Goal: Task Accomplishment & Management: Use online tool/utility

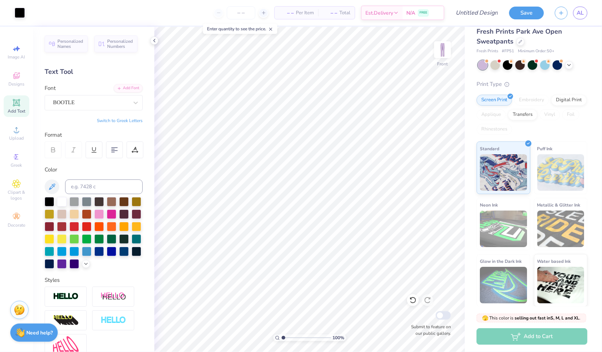
scroll to position [124, 0]
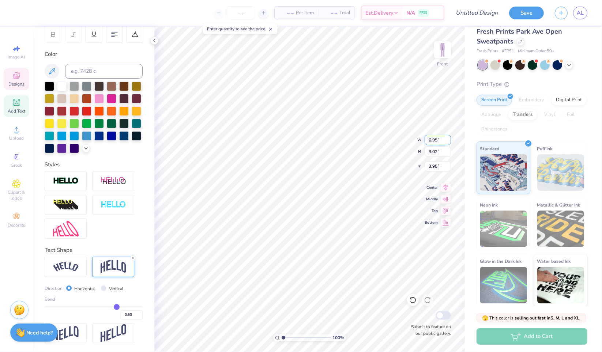
type input "6.95"
click at [447, 138] on input "6.95" at bounding box center [437, 140] width 26 height 10
type input "3.36"
type input "3.78"
type input "8.35"
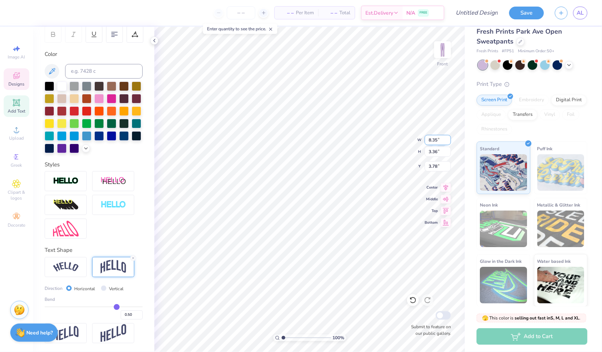
click at [447, 138] on input "8.35" at bounding box center [437, 140] width 26 height 10
type input "4.04"
type input "3.44"
click at [19, 50] on icon at bounding box center [16, 48] width 9 height 9
select select "4"
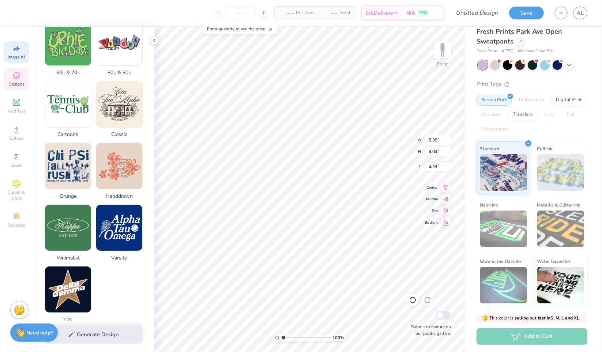
scroll to position [242, 0]
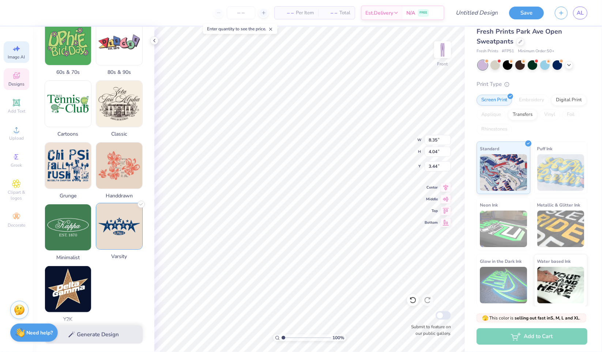
click at [120, 226] on img at bounding box center [119, 226] width 46 height 46
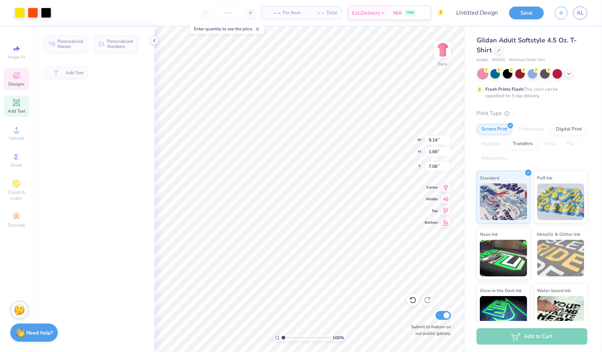
type input "9.14"
type input "1.69"
type input "7.06"
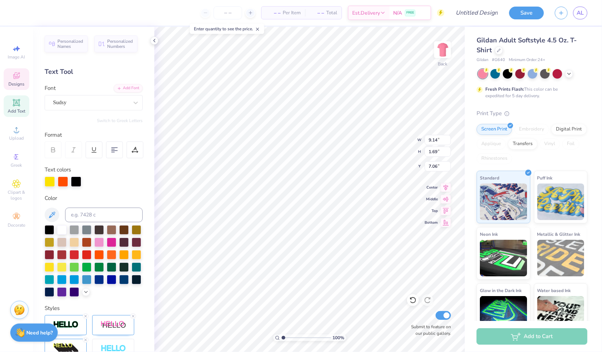
scroll to position [6, 1]
type textarea "TRI SIGMA"
click at [498, 52] on icon at bounding box center [499, 50] width 4 height 4
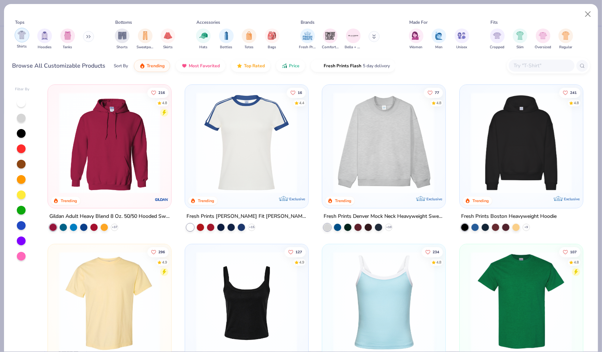
click at [21, 34] on img "filter for Shirts" at bounding box center [22, 35] width 8 height 8
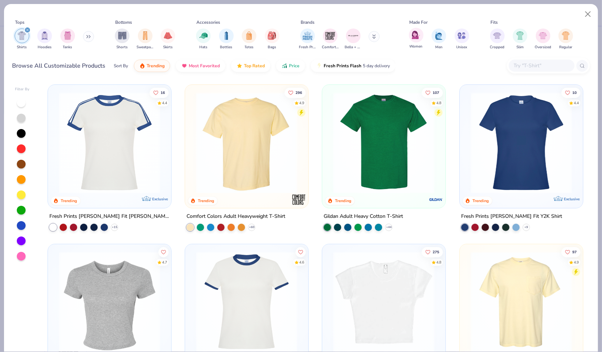
click at [421, 40] on div "Women" at bounding box center [416, 39] width 15 height 22
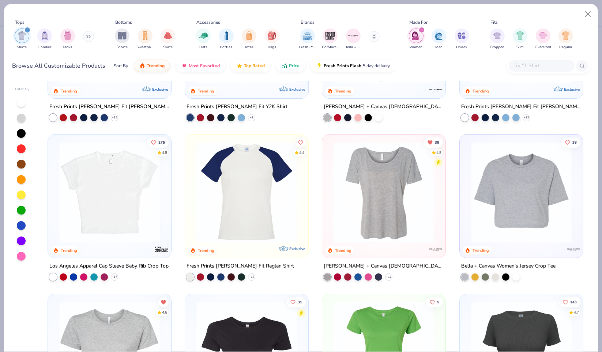
scroll to position [113, 0]
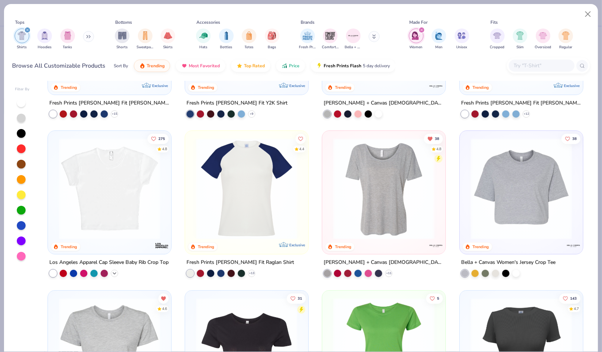
click at [112, 270] on icon at bounding box center [114, 273] width 6 height 6
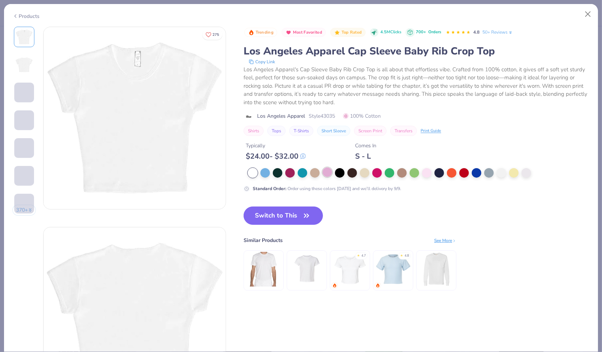
click at [323, 170] on div at bounding box center [327, 172] width 10 height 10
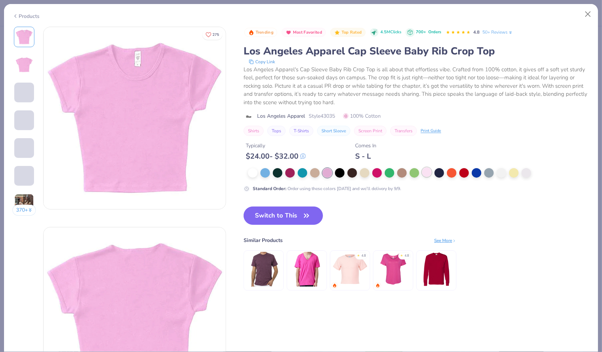
click at [426, 170] on div at bounding box center [427, 172] width 10 height 10
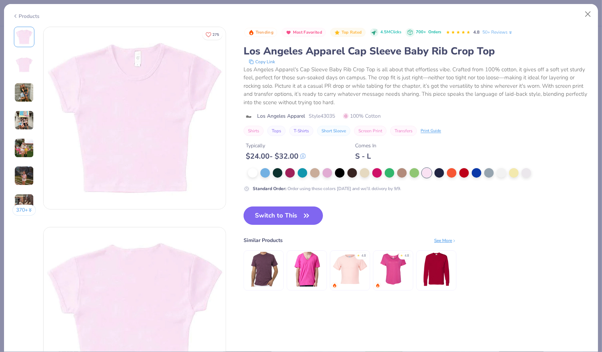
click at [307, 216] on icon "button" at bounding box center [306, 216] width 10 height 10
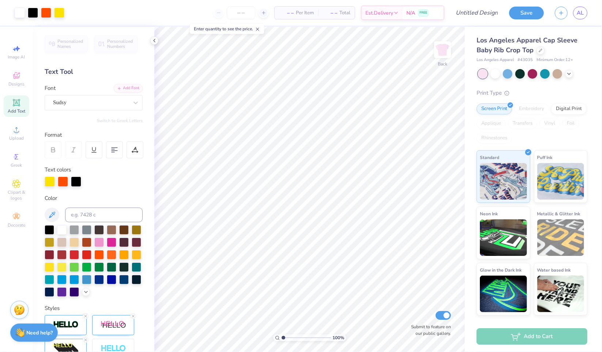
click at [533, 49] on span "Los Angeles Apparel Cap Sleeve Baby Rib Crop Top" at bounding box center [526, 45] width 101 height 19
click at [540, 52] on div at bounding box center [540, 50] width 8 height 8
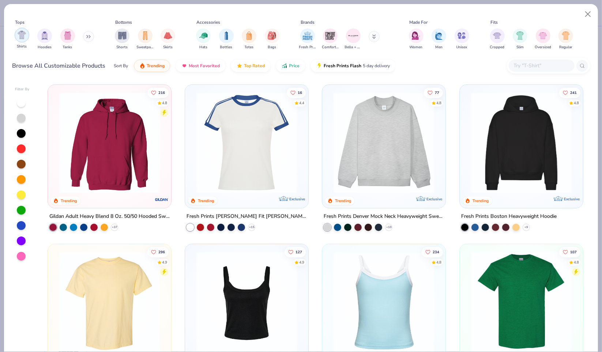
click at [24, 38] on img "filter for Shirts" at bounding box center [22, 35] width 8 height 8
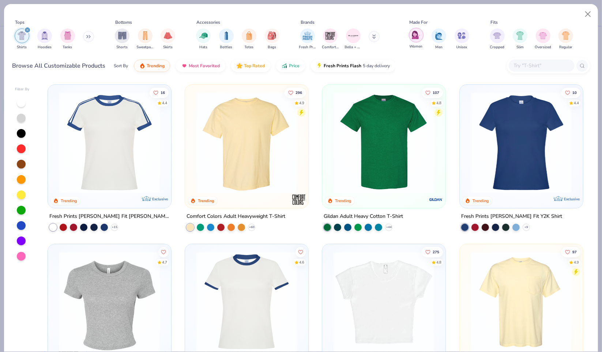
click at [417, 37] on img "filter for Women" at bounding box center [416, 35] width 8 height 8
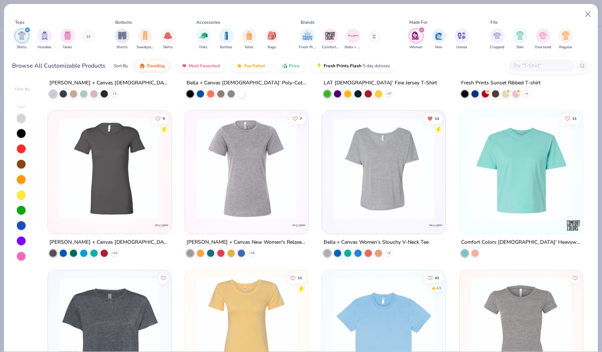
scroll to position [553, 0]
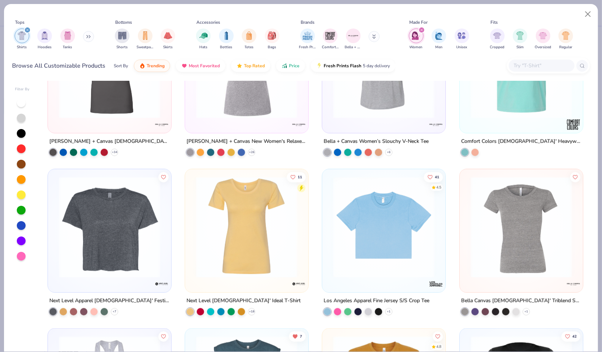
click at [541, 71] on div at bounding box center [541, 66] width 66 height 12
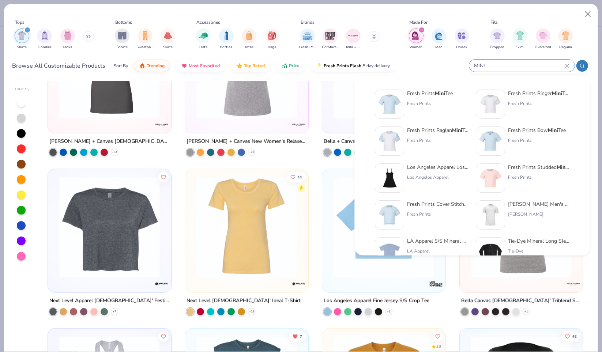
type input "MINI"
click at [433, 98] on div "Fresh Prints Mini Tee Fresh Prints" at bounding box center [430, 104] width 46 height 29
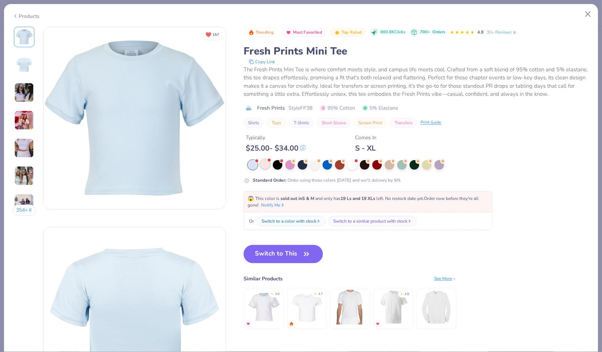
click at [266, 164] on div at bounding box center [265, 164] width 10 height 10
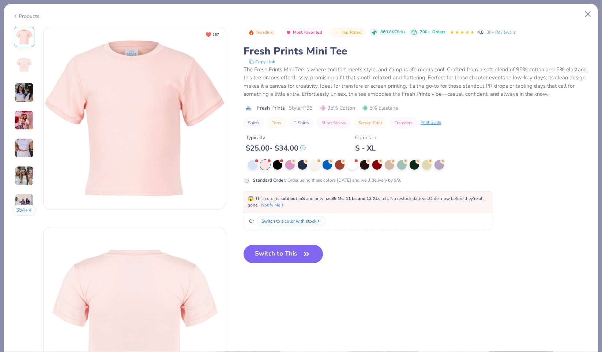
click at [301, 250] on button "Switch to This" at bounding box center [282, 254] width 79 height 18
click at [302, 254] on icon "button" at bounding box center [306, 254] width 10 height 10
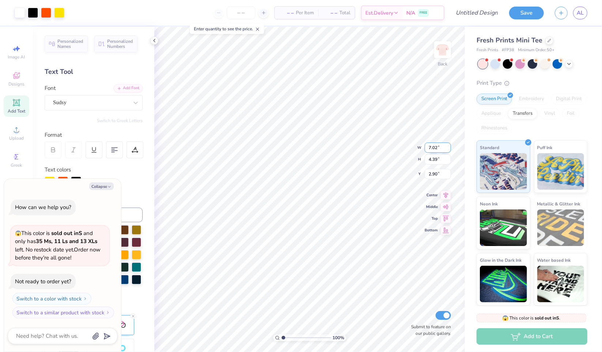
click at [447, 144] on input "7.02" at bounding box center [437, 148] width 26 height 10
type textarea "x"
type input "7.46"
click at [447, 145] on input "7.46" at bounding box center [437, 148] width 26 height 10
type textarea "x"
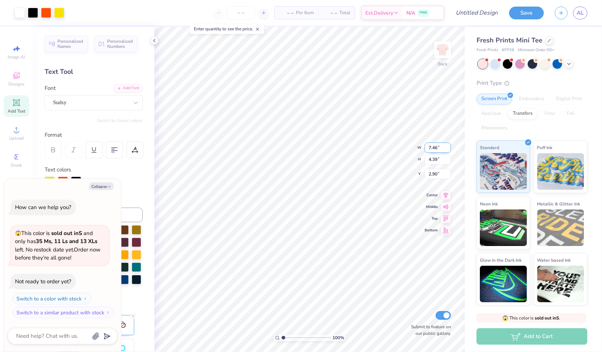
type input "4.66"
type input "2.76"
click at [545, 39] on div at bounding box center [549, 40] width 8 height 8
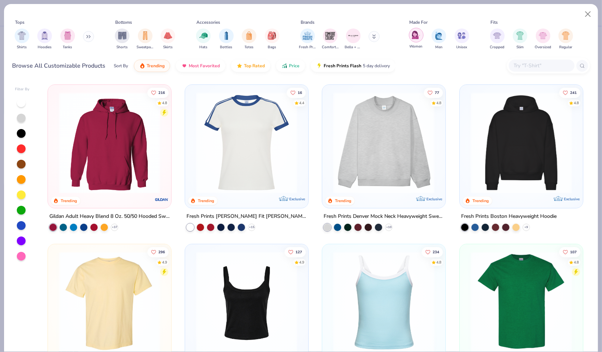
click at [415, 39] on img "filter for Women" at bounding box center [416, 35] width 8 height 8
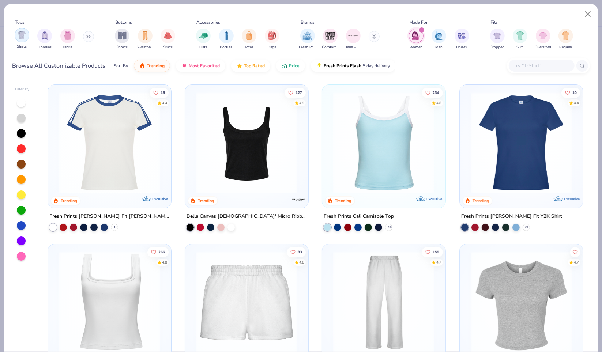
click at [22, 34] on img "filter for Shirts" at bounding box center [22, 35] width 8 height 8
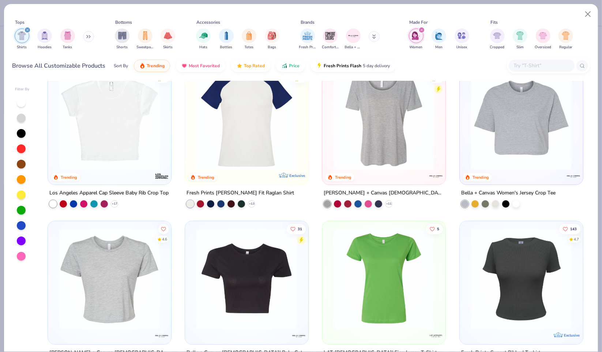
scroll to position [185, 0]
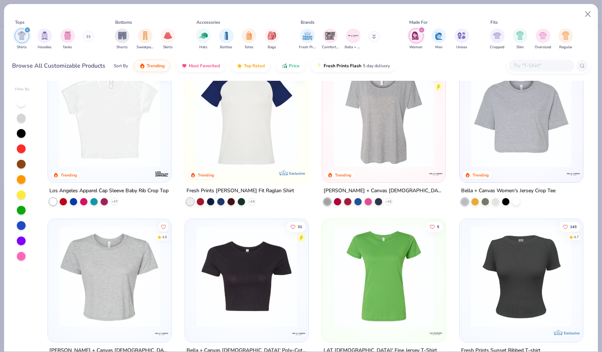
click at [400, 158] on img at bounding box center [383, 117] width 109 height 101
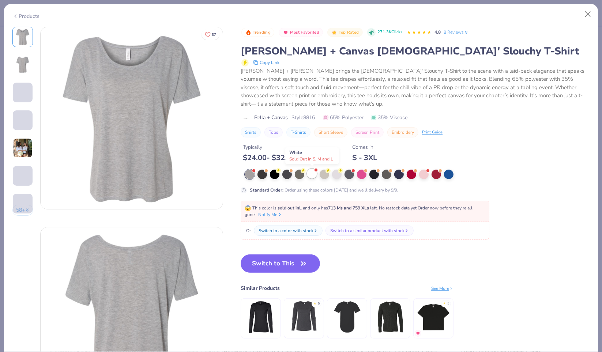
click at [316, 168] on div at bounding box center [315, 169] width 3 height 3
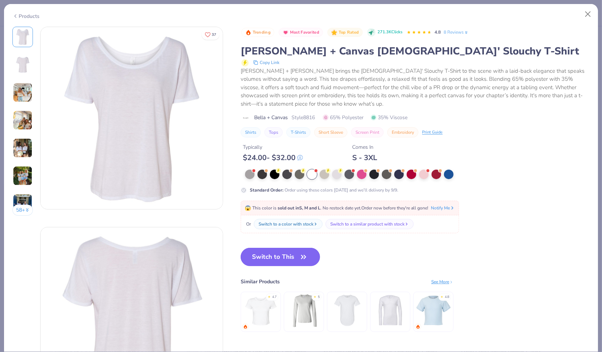
click at [302, 261] on icon "button" at bounding box center [303, 257] width 10 height 10
click at [285, 256] on button "Switch to This" at bounding box center [279, 257] width 79 height 18
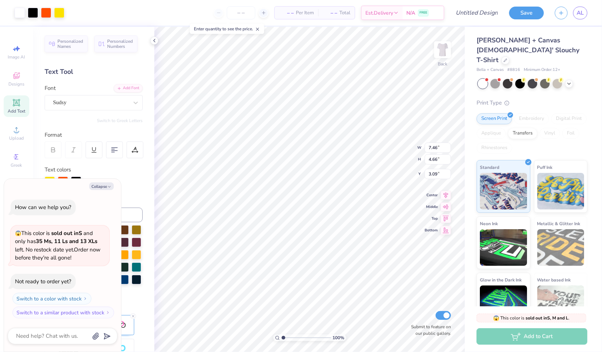
type textarea "x"
type input "1.10"
type textarea "x"
type input "8.27"
type input "5.17"
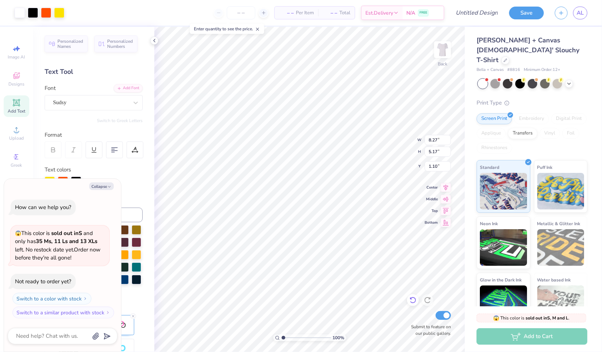
click at [414, 298] on icon at bounding box center [412, 300] width 6 height 7
type textarea "x"
type input "7.46"
type input "4.66"
type textarea "x"
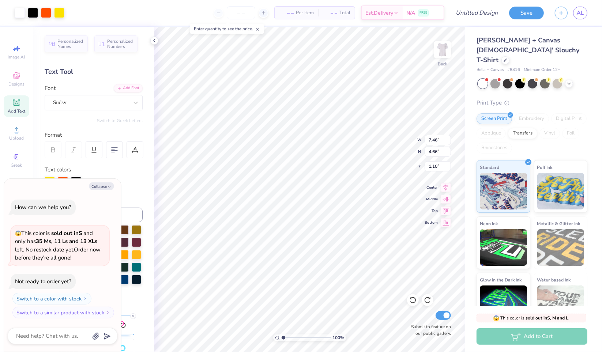
type input "1.03"
type textarea "x"
type input "8.63"
type input "5.39"
type textarea "x"
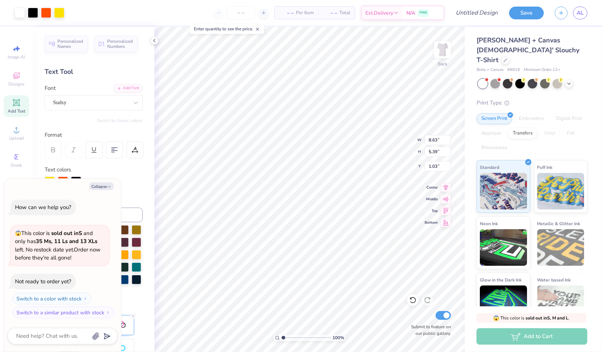
type input "2.83"
click at [524, 16] on button "Save" at bounding box center [526, 11] width 35 height 13
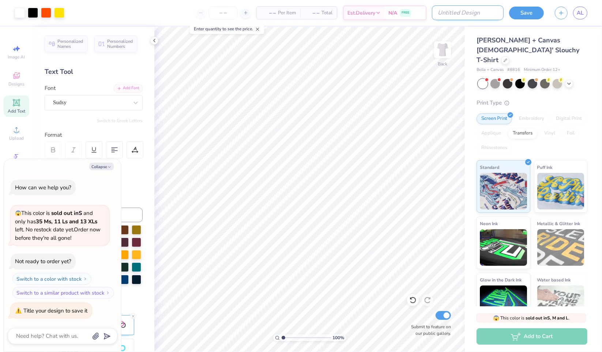
type textarea "x"
click at [492, 15] on input "Design Title" at bounding box center [468, 12] width 72 height 15
type input "s"
type textarea "x"
type input "sr"
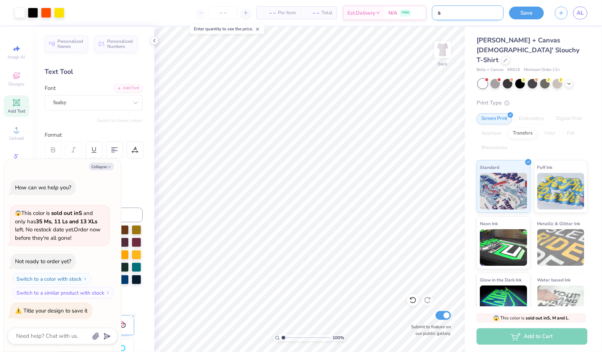
type textarea "x"
type input "sr"
type textarea "x"
type input "sr 2"
type textarea "x"
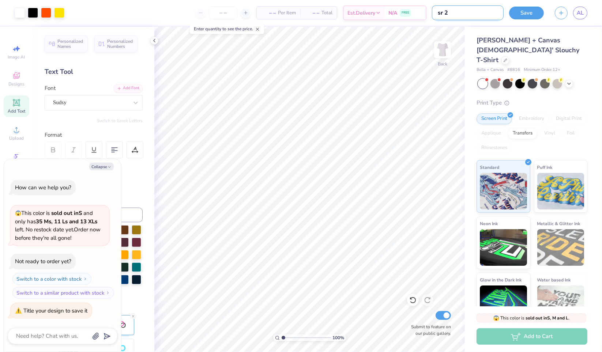
type input "sr 2"
click at [516, 16] on button "Save" at bounding box center [526, 11] width 35 height 13
click at [528, 14] on div "Save" at bounding box center [526, 13] width 35 height 13
click at [535, 10] on div "Save" at bounding box center [526, 13] width 35 height 13
click at [528, 15] on div "Save" at bounding box center [526, 13] width 35 height 13
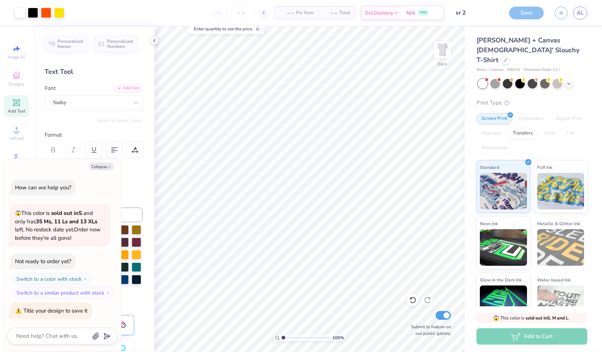
click at [126, 53] on div "Personalized Names Personalized Numbers Text Tool Add Font Font Sudsy Switch to…" at bounding box center [93, 189] width 121 height 325
drag, startPoint x: 126, startPoint y: 53, endPoint x: 67, endPoint y: 33, distance: 62.5
click at [126, 53] on div "Personalized Names Personalized Numbers Text Tool Add Font Font Sudsy Switch to…" at bounding box center [93, 189] width 121 height 325
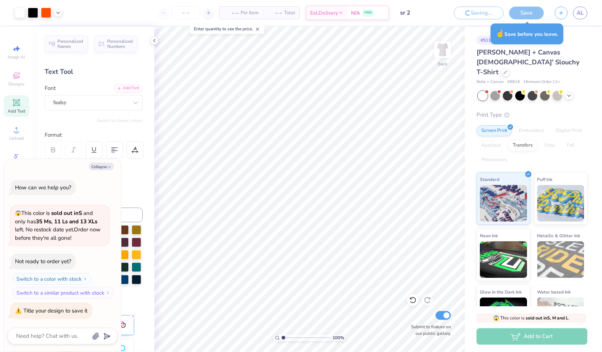
type textarea "x"
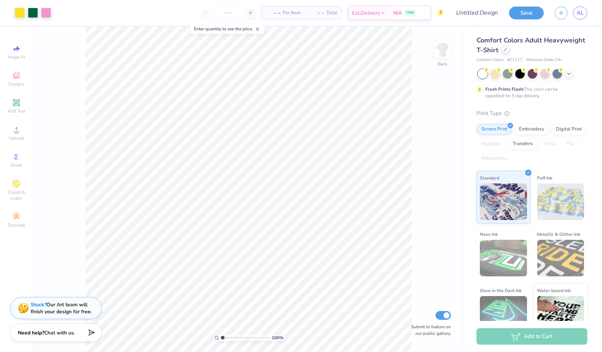
click at [507, 49] on icon at bounding box center [505, 50] width 4 height 4
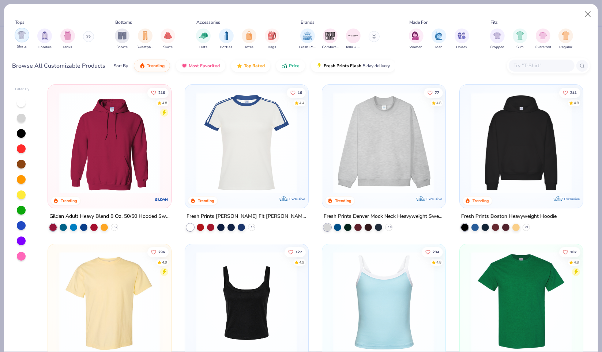
click at [23, 33] on img "filter for Shirts" at bounding box center [22, 35] width 8 height 8
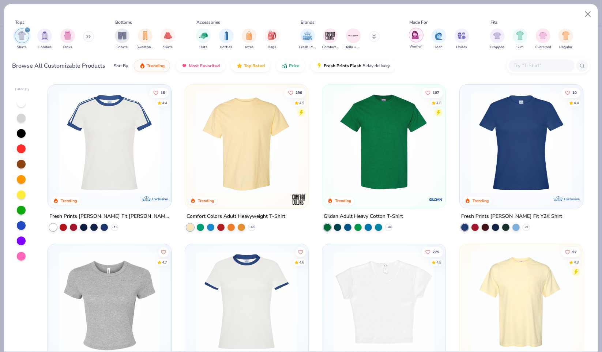
click at [420, 40] on div "filter for Women" at bounding box center [416, 35] width 15 height 15
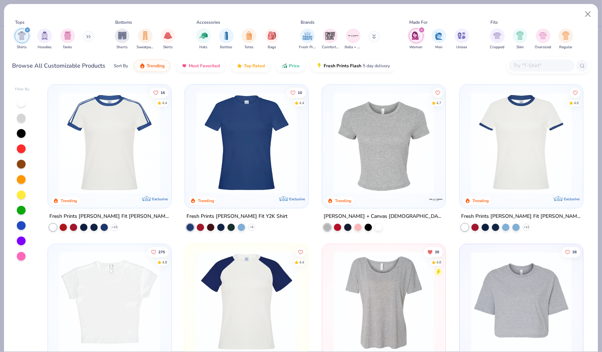
scroll to position [2, 0]
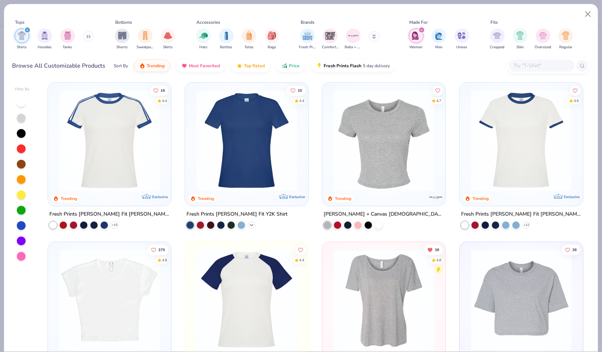
click at [249, 223] on icon at bounding box center [252, 225] width 6 height 6
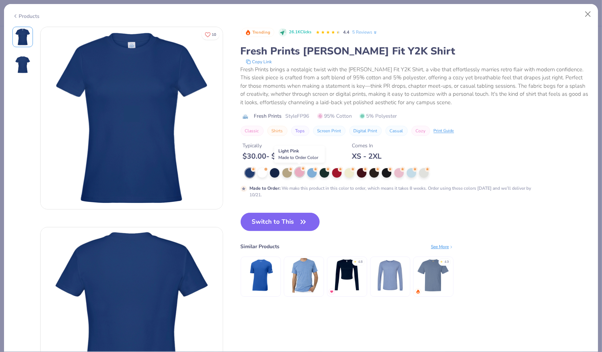
click at [297, 172] on div at bounding box center [300, 172] width 10 height 10
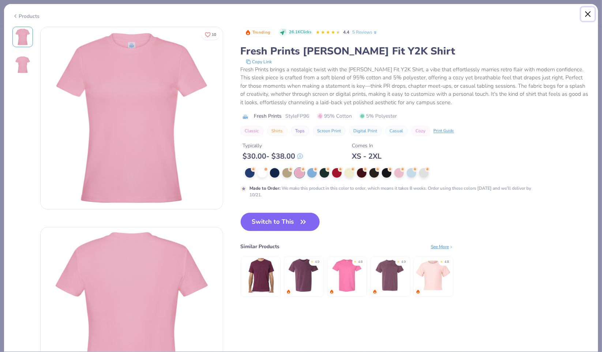
click at [589, 14] on button "Close" at bounding box center [588, 14] width 14 height 14
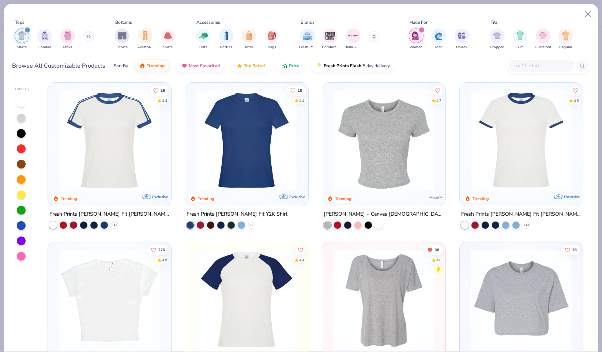
click at [0, 155] on div "Tops Shirts Hoodies Tanks Bottoms Shorts Sweatpants Skirts Accessories Hats Bot…" at bounding box center [301, 176] width 602 height 352
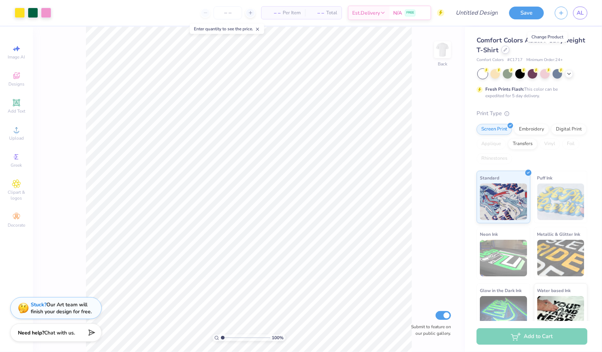
click at [509, 52] on div at bounding box center [505, 50] width 8 height 8
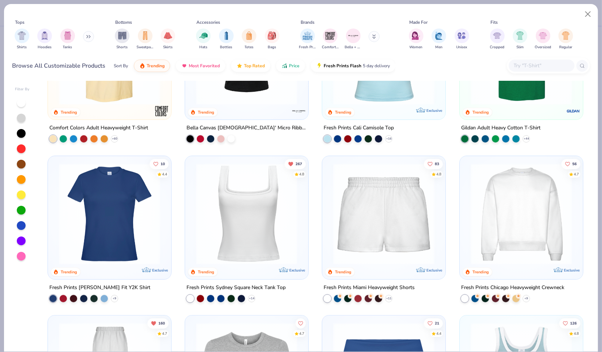
scroll to position [100, 0]
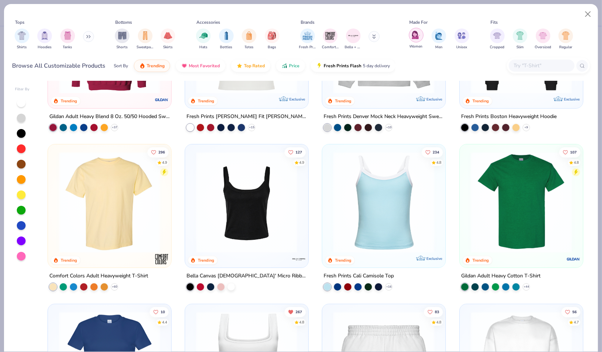
click at [412, 31] on img "filter for Women" at bounding box center [416, 35] width 8 height 8
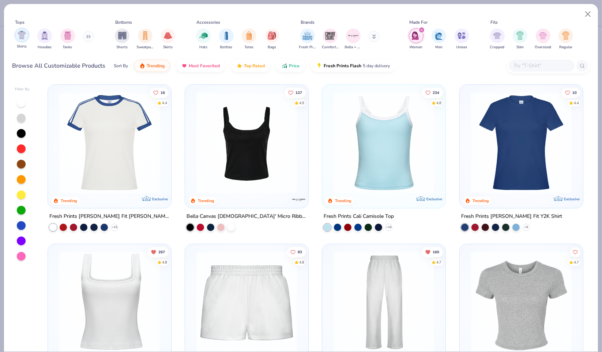
click at [23, 34] on img "filter for Shirts" at bounding box center [22, 35] width 8 height 8
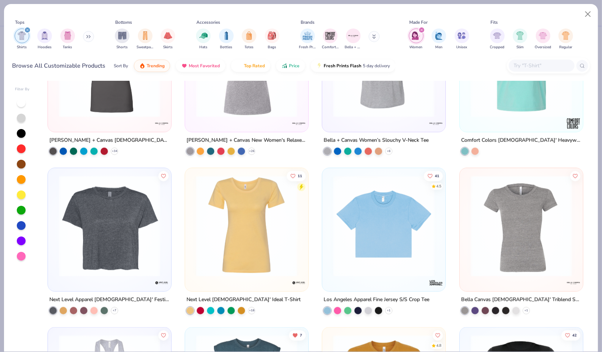
scroll to position [618, 0]
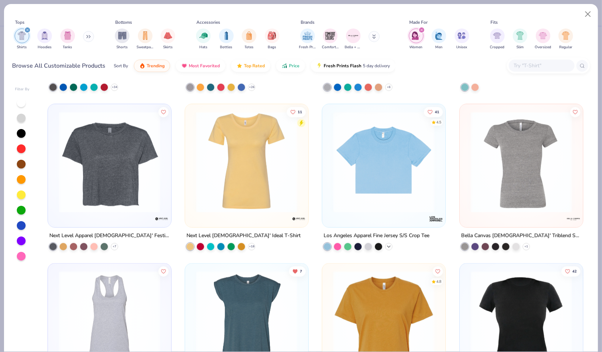
click at [387, 246] on polyline at bounding box center [388, 246] width 3 height 1
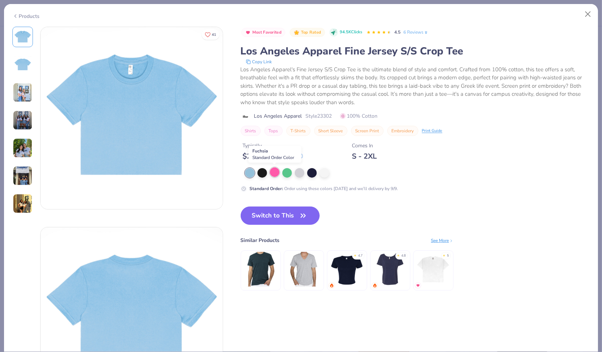
click at [274, 170] on div at bounding box center [275, 172] width 10 height 10
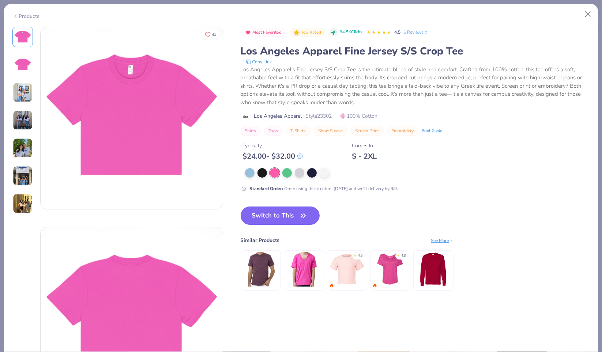
click at [291, 215] on button "Switch to This" at bounding box center [279, 215] width 79 height 18
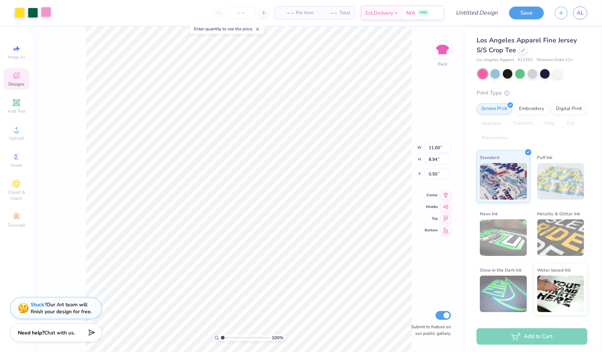
click at [49, 11] on div at bounding box center [46, 12] width 10 height 10
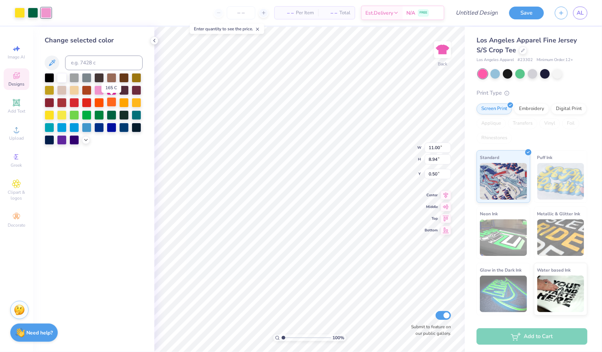
click at [110, 101] on div at bounding box center [112, 102] width 10 height 10
click at [136, 99] on div at bounding box center [137, 102] width 10 height 10
click at [99, 91] on div at bounding box center [99, 90] width 10 height 10
click at [85, 140] on icon at bounding box center [86, 139] width 6 height 6
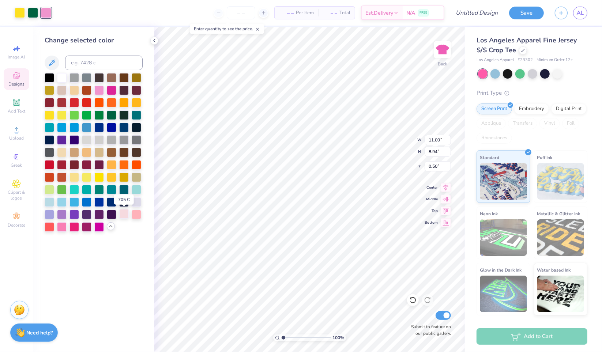
click at [124, 215] on div at bounding box center [124, 214] width 10 height 10
click at [61, 227] on div at bounding box center [62, 226] width 10 height 10
click at [134, 216] on div at bounding box center [137, 214] width 10 height 10
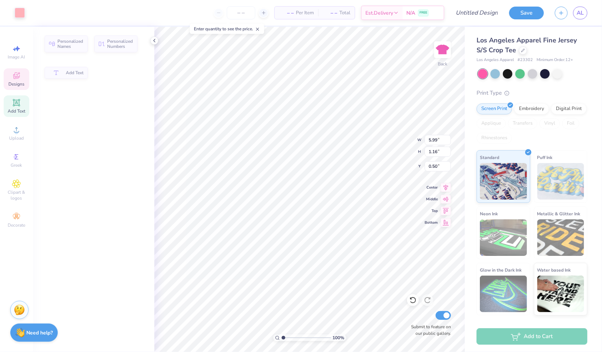
type input "5.99"
type input "1.16"
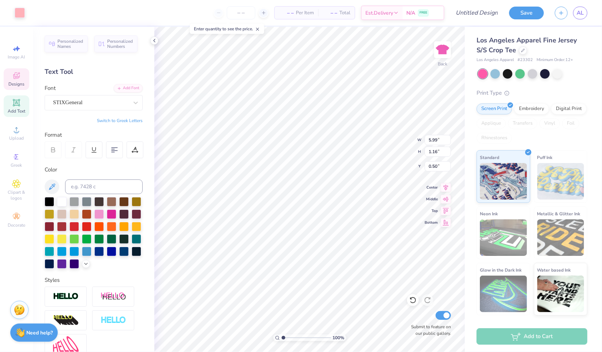
scroll to position [6, 1]
type textarea "IT'S ALWAYS"
type input "3.17"
type input "0.93"
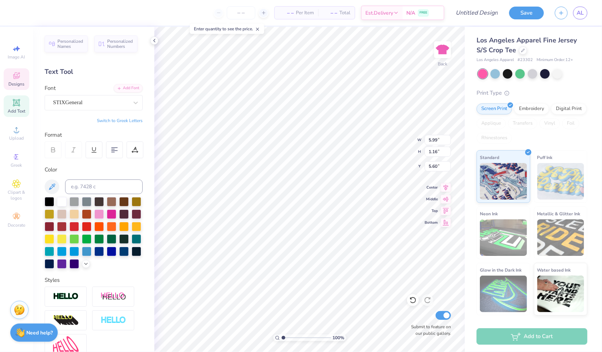
type input "5.60"
type textarea "SUNNY"
type input "6.87"
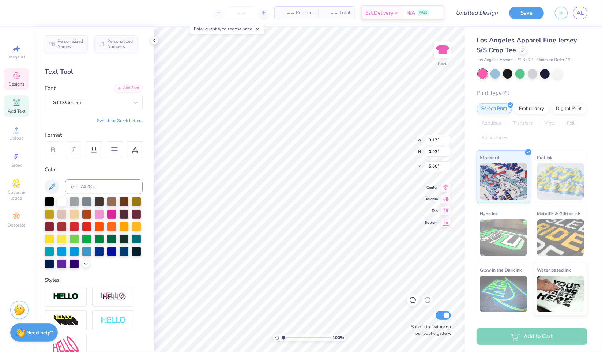
type input "0.96"
type input "7.15"
type textarea "AT TRI SIGMA"
type input "4.56"
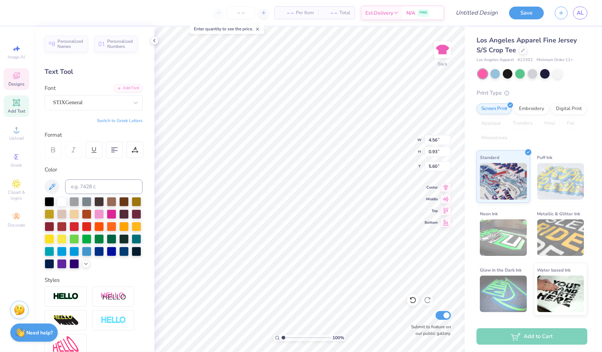
type input "0.93"
type input "5.60"
type input "8.01"
type input "0.94"
type input "0.50"
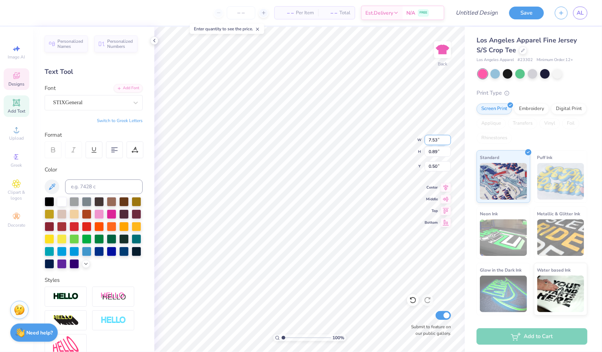
type input "7.53"
type input "0.89"
type input "10.38"
type input "6.30"
type input "0.88"
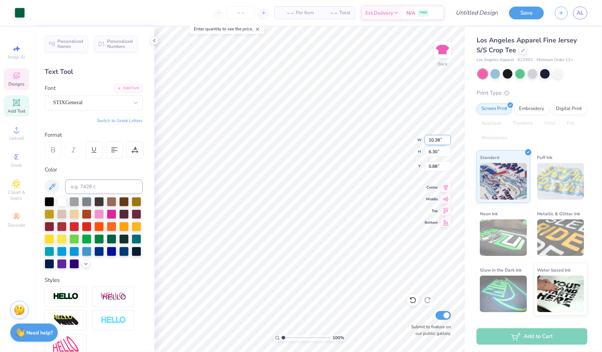
type input "7.53"
type input "0.89"
type input "0.50"
type input "4.28"
type input "0.87"
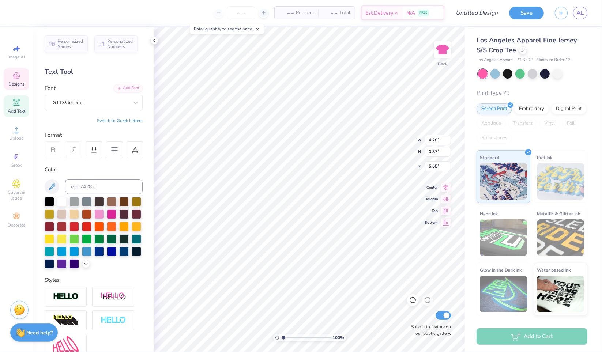
type input "5.61"
type textarea "s"
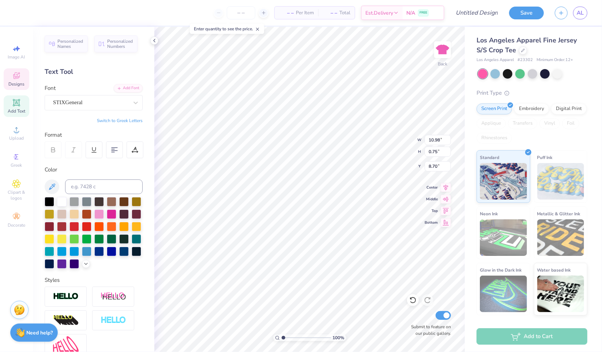
type textarea "SISTERHOOD RETREAT 2025"
type input "11.30"
type input "0.61"
type input "9.70"
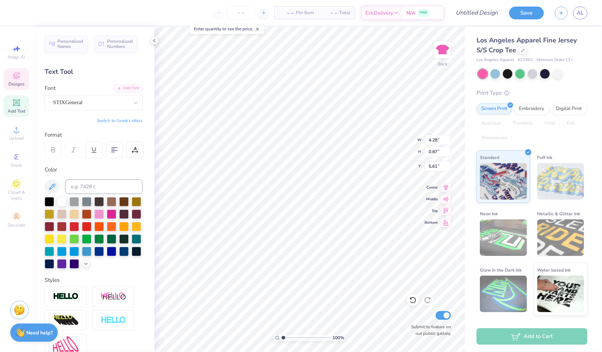
type input "4.28"
type input "0.87"
type input "5.61"
type input "9.11"
type input "0.96"
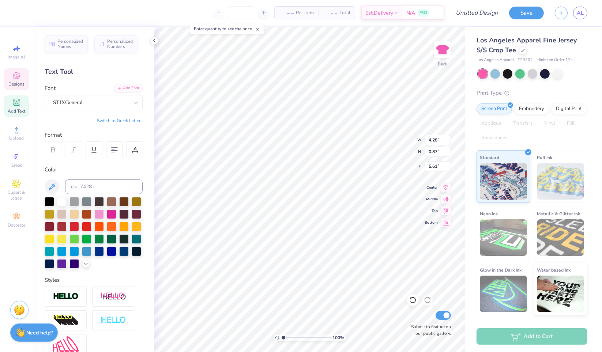
type input "8.12"
type input "4.28"
type input "0.87"
type input "6.92"
type input "7.53"
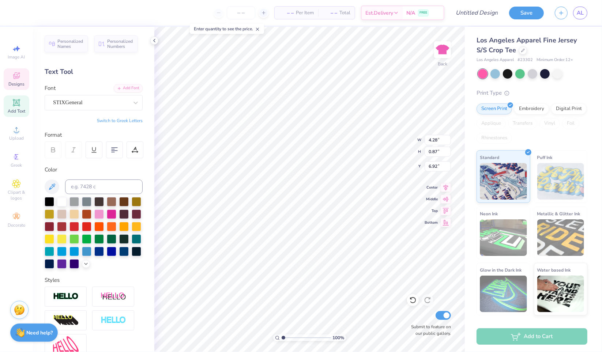
type input "0.89"
type input "0.50"
type input "4.28"
type input "0.87"
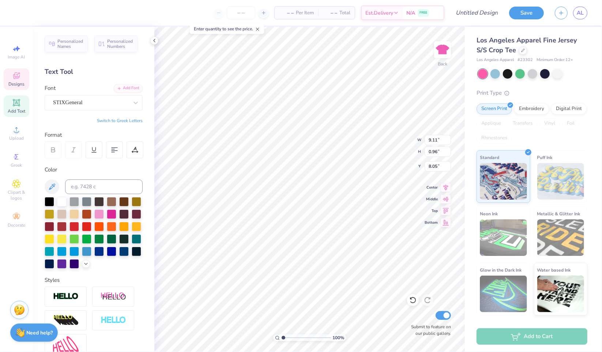
type input "6.92"
type input "7.53"
type input "0.89"
type input "0.50"
type input "7.31"
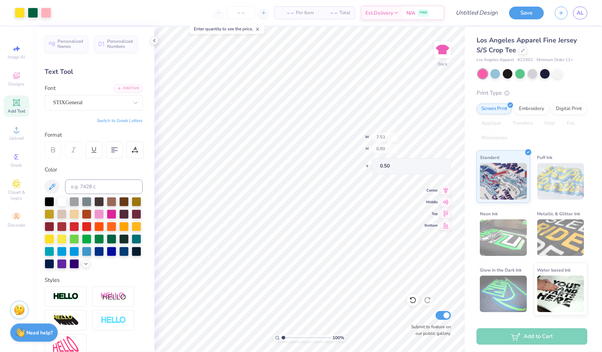
type input "0.86"
type input "0.53"
type input "0.50"
click at [412, 299] on icon at bounding box center [412, 299] width 7 height 7
type input "1.12"
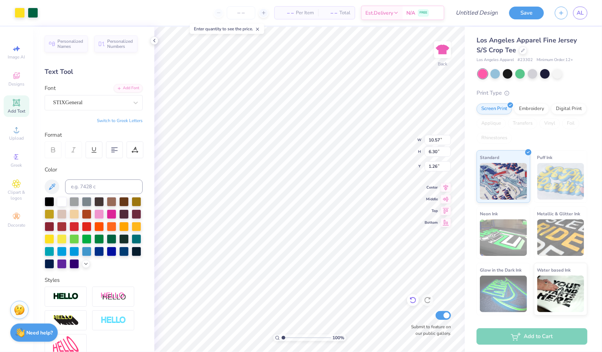
type input "1.26"
type input "9.11"
type input "0.96"
type input "8.25"
click at [54, 236] on div at bounding box center [50, 239] width 10 height 10
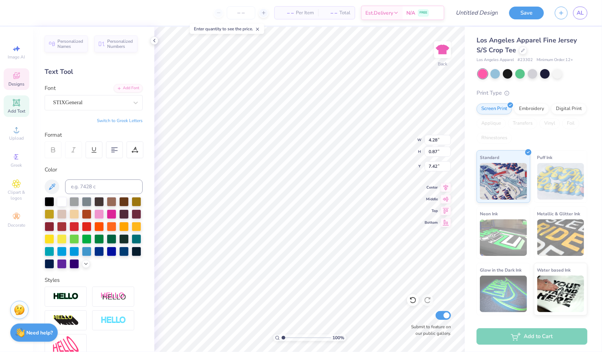
type input "4.28"
type input "0.87"
type input "7.42"
click at [54, 237] on div at bounding box center [50, 239] width 10 height 10
type input "9.11"
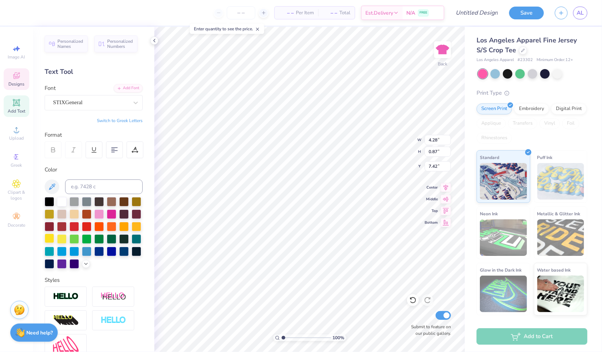
type input "0.96"
type input "8.55"
click at [54, 235] on div at bounding box center [50, 239] width 10 height 10
type input "5.44"
type input "5.81"
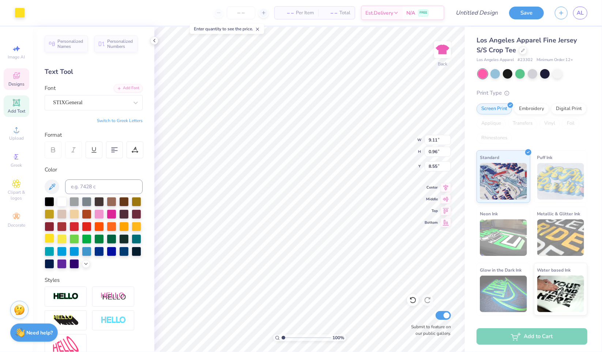
type input "1.50"
click at [67, 237] on div at bounding box center [62, 239] width 10 height 10
click at [83, 266] on icon at bounding box center [86, 263] width 6 height 6
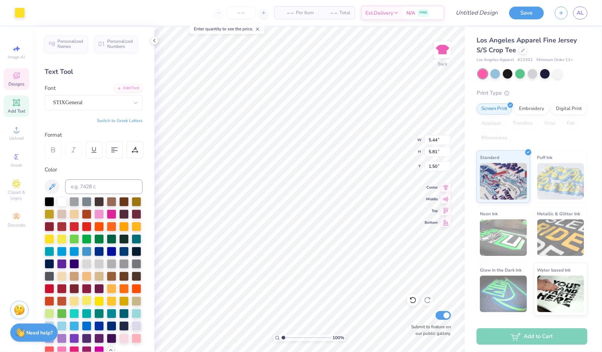
click at [91, 305] on div at bounding box center [87, 301] width 10 height 10
click at [21, 11] on div at bounding box center [20, 12] width 10 height 10
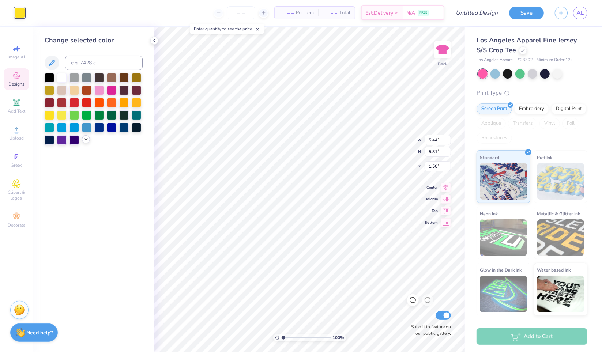
click at [85, 139] on polyline at bounding box center [85, 139] width 3 height 1
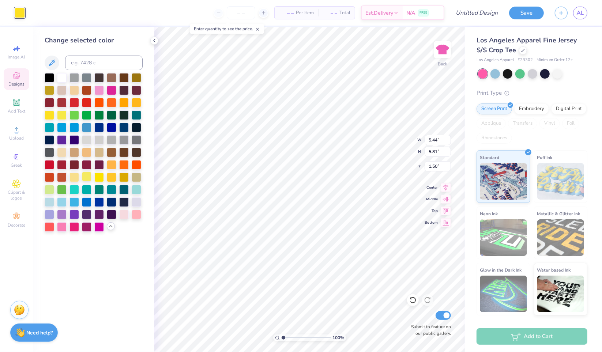
click at [84, 177] on div at bounding box center [87, 177] width 10 height 10
click at [87, 176] on div at bounding box center [87, 177] width 10 height 10
click at [101, 177] on div at bounding box center [99, 177] width 10 height 10
click at [111, 177] on div at bounding box center [112, 177] width 10 height 10
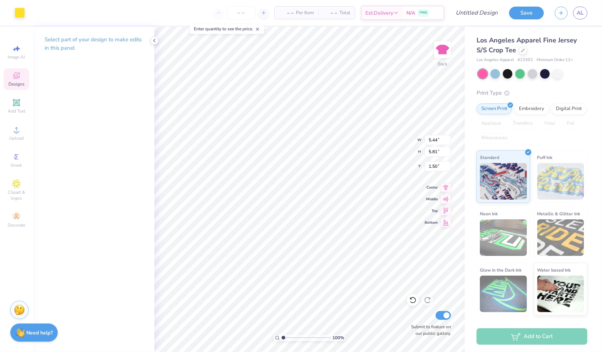
type input "5.80"
type input "5.22"
type input "2.26"
click at [19, 13] on div at bounding box center [20, 12] width 10 height 10
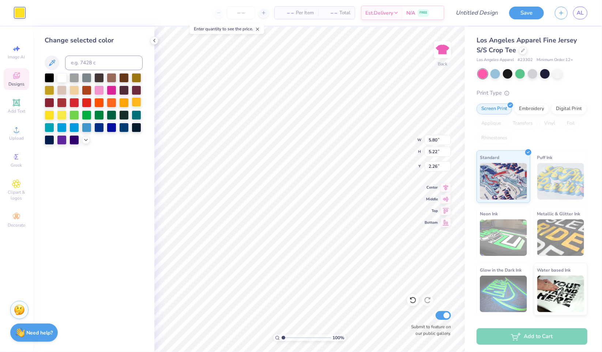
click at [136, 101] on div at bounding box center [137, 102] width 10 height 10
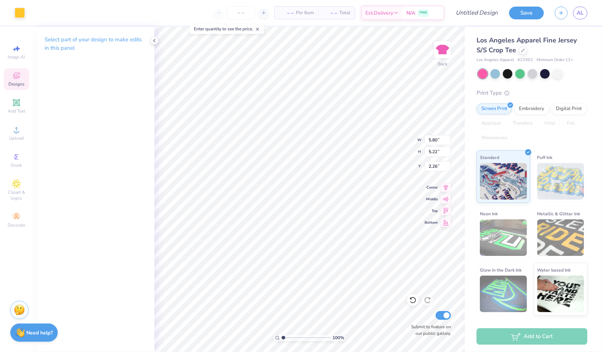
type input "5.44"
type input "5.81"
type input "1.50"
click at [19, 12] on div at bounding box center [20, 12] width 10 height 10
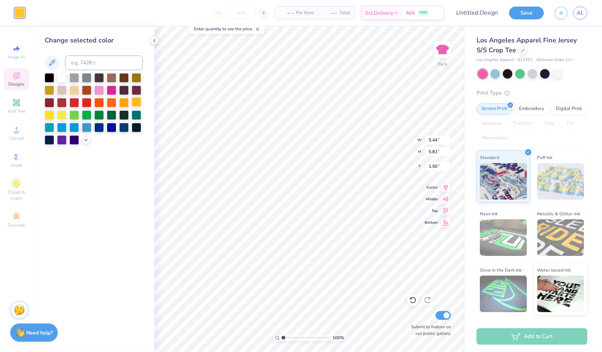
click at [135, 102] on div at bounding box center [137, 102] width 10 height 10
type input "7.31"
type input "0.86"
type input "0.60"
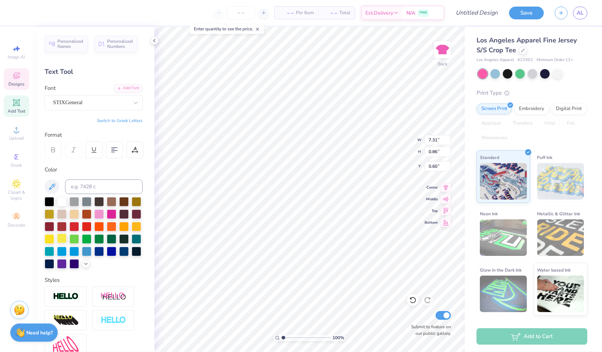
click at [67, 239] on div at bounding box center [62, 239] width 10 height 10
click at [83, 266] on icon at bounding box center [86, 263] width 6 height 6
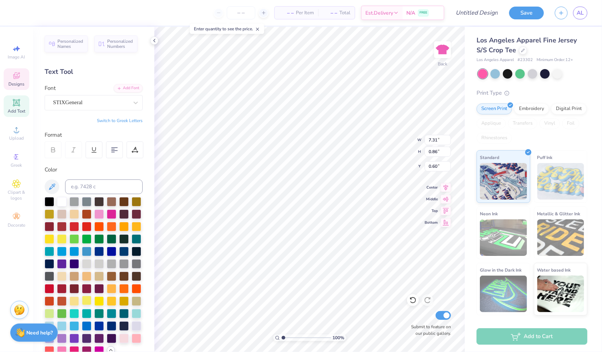
click at [91, 305] on div at bounding box center [87, 301] width 10 height 10
type input "4.28"
type input "0.87"
type input "7.42"
click at [104, 305] on div at bounding box center [99, 301] width 10 height 10
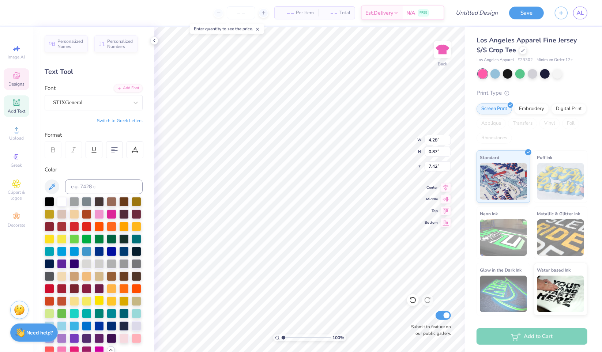
type input "9.11"
type input "0.96"
type input "8.55"
click at [104, 305] on div at bounding box center [99, 301] width 10 height 10
click at [91, 305] on div at bounding box center [87, 301] width 10 height 10
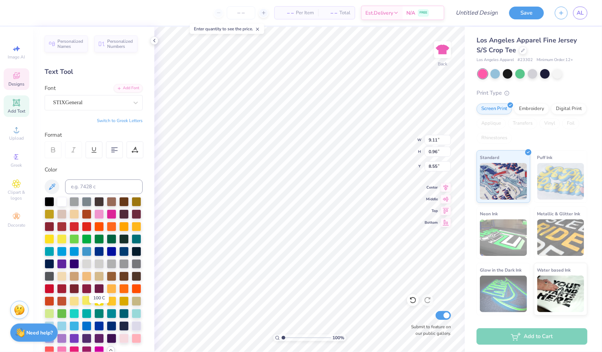
click at [91, 305] on div at bounding box center [87, 301] width 10 height 10
type input "11.30"
type input "0.61"
type input "10.10"
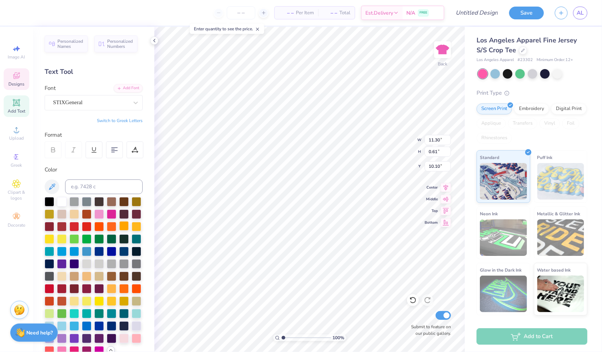
click at [119, 231] on div at bounding box center [124, 226] width 10 height 10
click at [90, 231] on div at bounding box center [94, 276] width 98 height 159
click at [132, 231] on div at bounding box center [137, 226] width 10 height 10
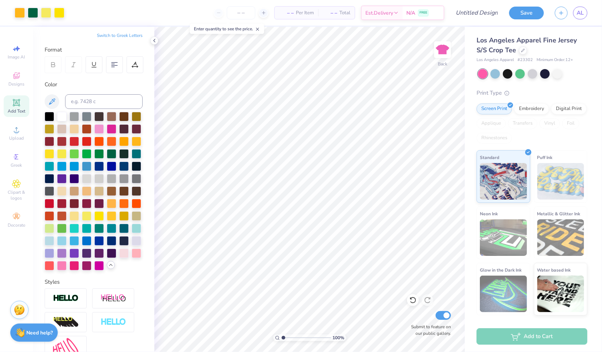
click at [108, 268] on icon at bounding box center [111, 265] width 6 height 6
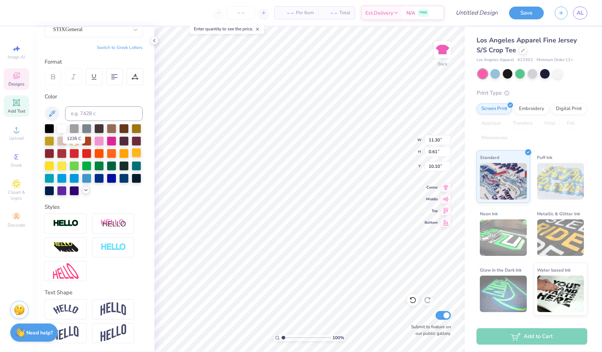
click at [132, 151] on div at bounding box center [137, 153] width 10 height 10
click at [119, 150] on div at bounding box center [124, 153] width 10 height 10
click at [54, 160] on div at bounding box center [50, 165] width 10 height 10
click at [104, 136] on div at bounding box center [99, 141] width 10 height 10
click at [116, 136] on div at bounding box center [112, 141] width 10 height 10
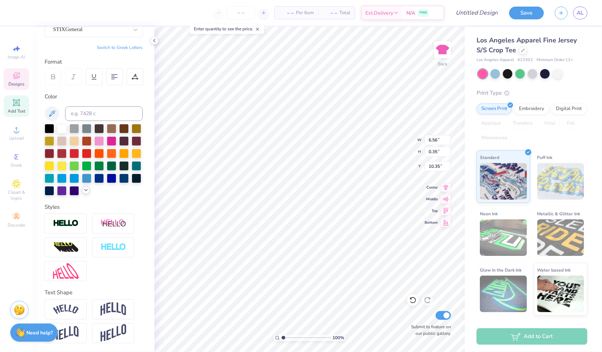
type input "6.56"
type input "0.35"
type input "9.98"
type input "9.11"
type input "0.96"
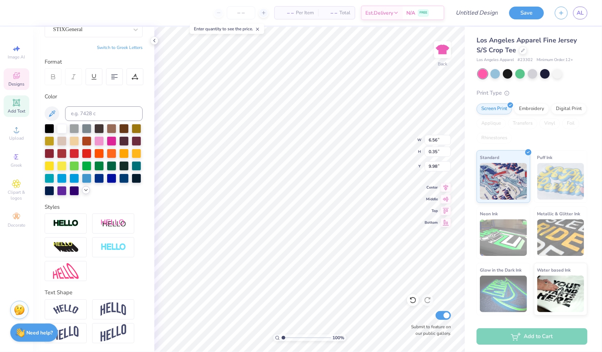
type input "8.55"
type input "4.28"
type input "0.87"
type input "7.42"
type input "9.11"
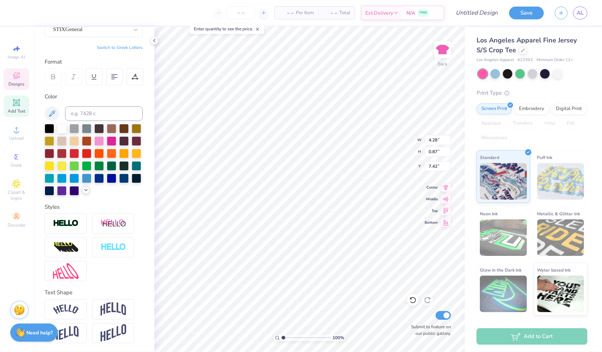
type input "0.96"
type input "8.85"
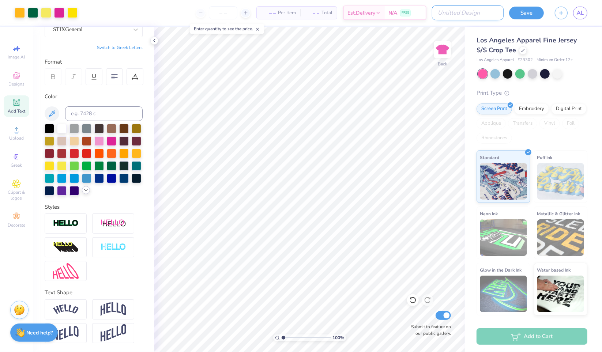
click at [477, 17] on input "Design Title" at bounding box center [468, 12] width 72 height 15
type input "S"
type input "srt 3"
click at [531, 14] on button "Save" at bounding box center [526, 11] width 35 height 13
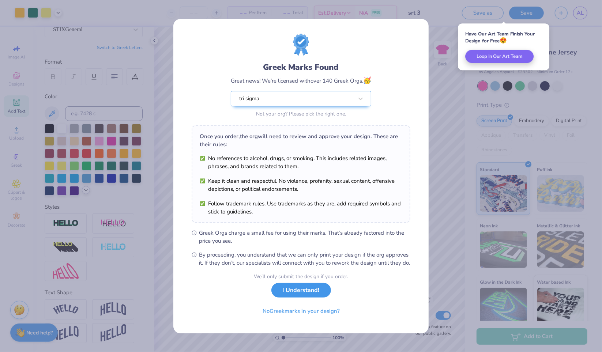
click at [303, 297] on button "I Understand!" at bounding box center [301, 290] width 60 height 15
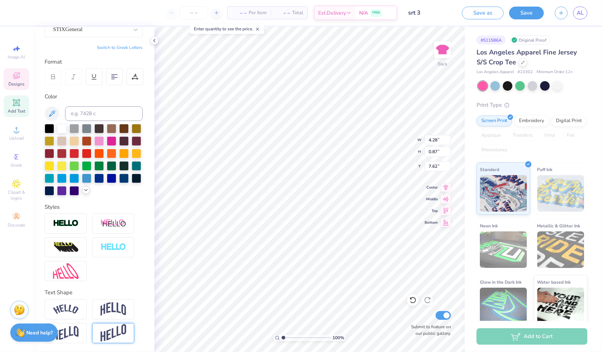
click at [108, 331] on img at bounding box center [113, 333] width 26 height 18
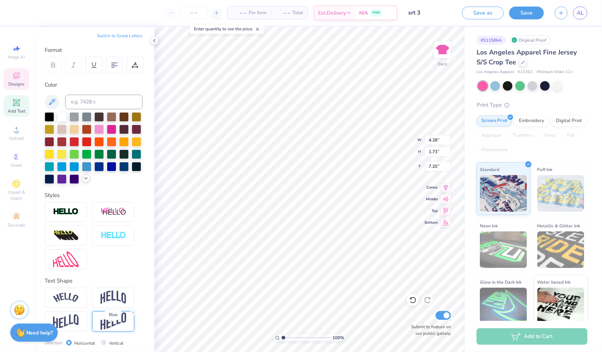
type input "1.73"
type input "7.20"
click at [71, 329] on img at bounding box center [66, 321] width 26 height 14
type input "1.29"
type input "7.42"
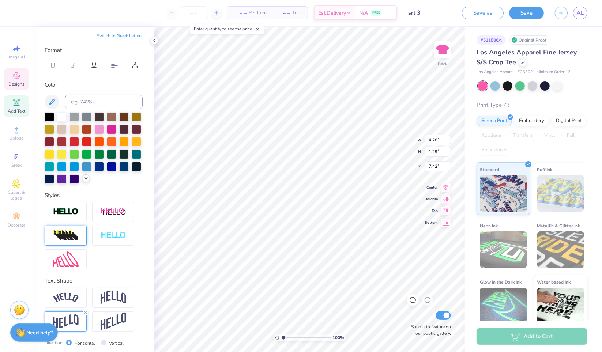
click at [79, 246] on div at bounding box center [66, 235] width 42 height 20
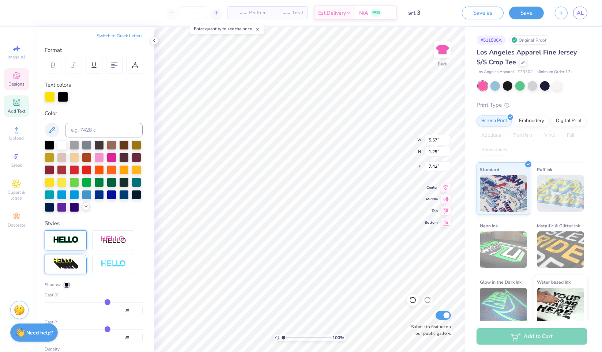
type input "5.57"
type input "1.68"
click at [63, 94] on div at bounding box center [63, 96] width 10 height 10
click at [107, 174] on div at bounding box center [112, 169] width 10 height 10
click at [119, 174] on div at bounding box center [124, 169] width 10 height 10
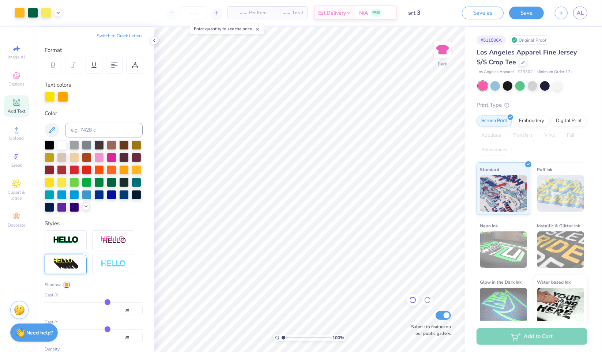
click at [412, 301] on icon at bounding box center [412, 299] width 7 height 7
click at [413, 300] on icon at bounding box center [412, 299] width 7 height 7
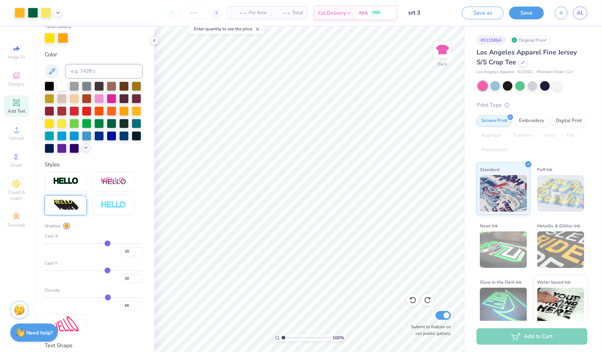
scroll to position [250, 0]
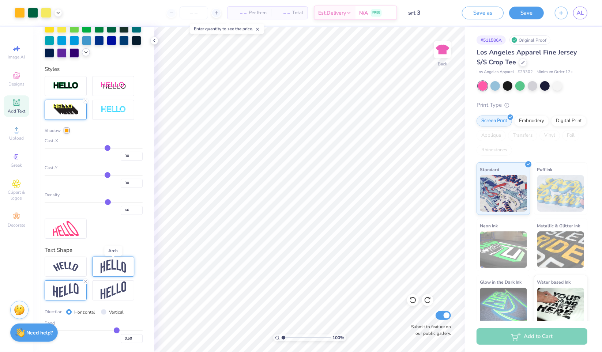
click at [124, 264] on img at bounding box center [113, 266] width 26 height 14
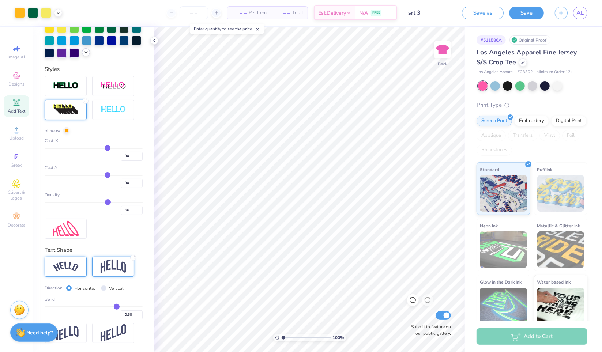
click at [74, 268] on img at bounding box center [66, 267] width 26 height 10
click at [409, 302] on icon at bounding box center [412, 299] width 7 height 7
click at [86, 101] on icon at bounding box center [85, 101] width 4 height 4
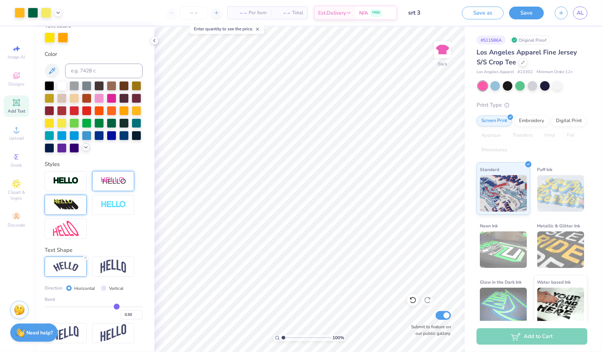
scroll to position [155, 0]
type input "0.47"
type input "0.43"
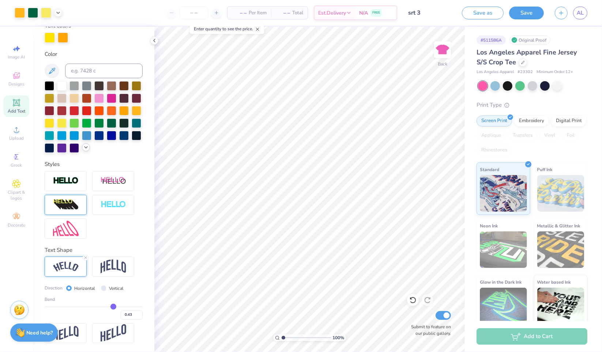
type input "0.39"
type input "0.38"
type input "0.36"
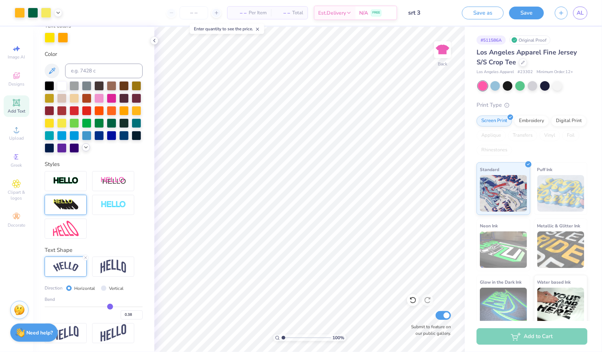
type input "0.36"
type input "0.35"
type input "0.34"
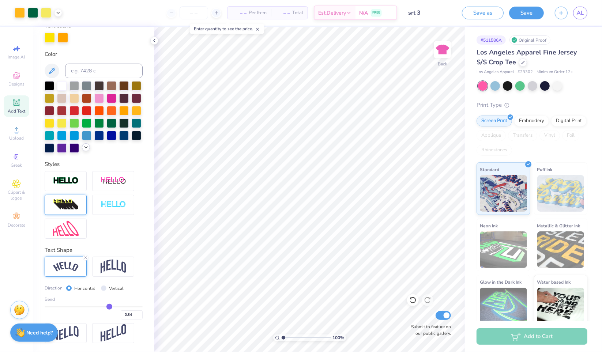
type input "0.33"
type input "0.32"
type input "0.3"
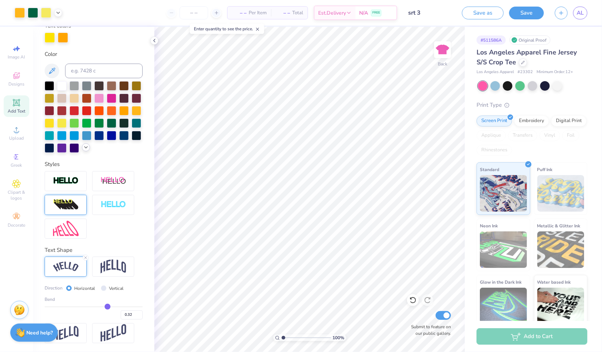
type input "0.30"
type input "0.29"
type input "0.27"
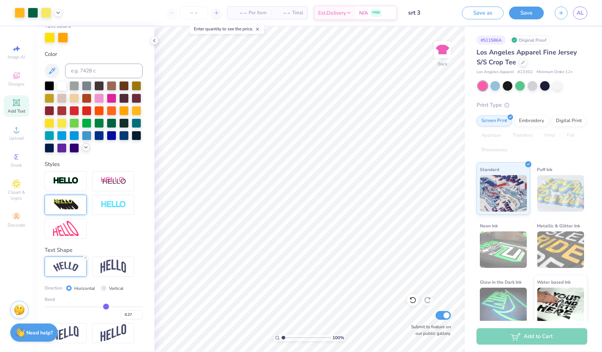
type input "0.26"
type input "0.24"
type input "0.22"
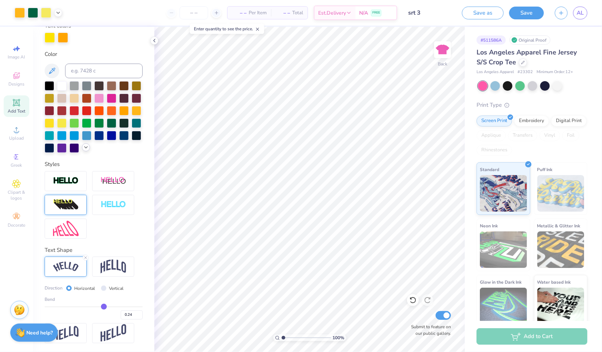
type input "0.22"
type input "0.21"
type input "0.2"
type input "0.20"
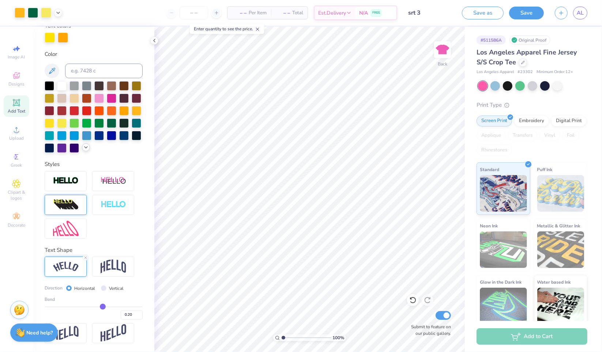
type input "0.19"
type input "0.18"
type input "0.17"
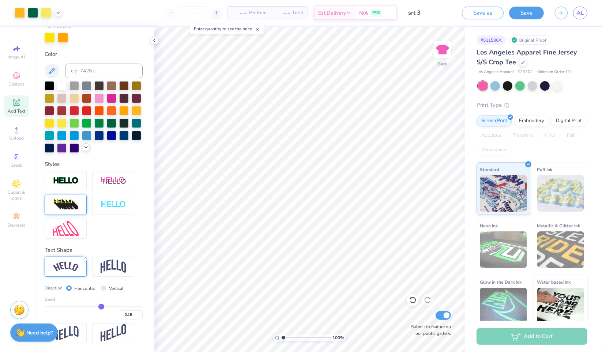
type input "0.17"
type input "0.16"
type input "0.15"
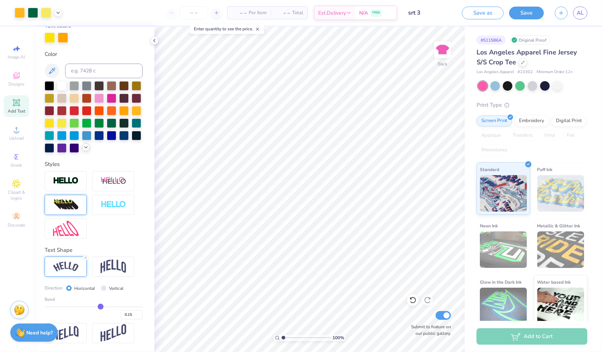
type input "0.14"
type input "0.13"
type input "0.12"
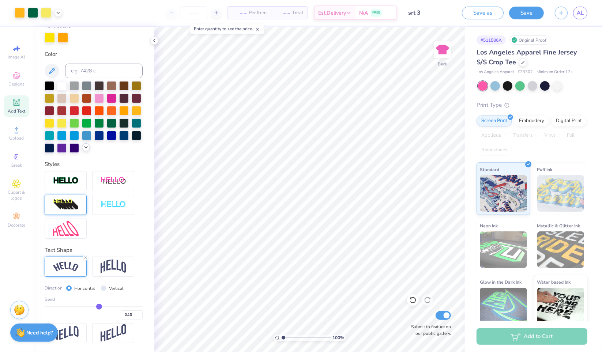
type input "0.12"
type input "0.11"
type input "0.1"
type input "0.10"
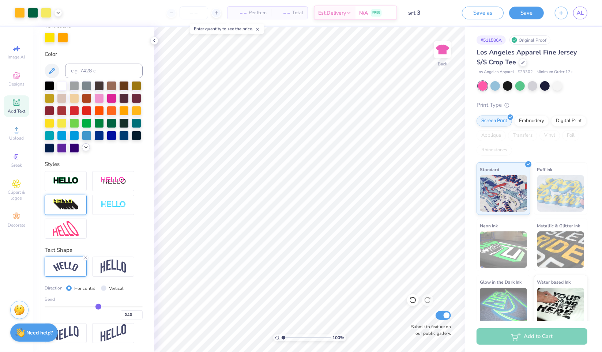
drag, startPoint x: 112, startPoint y: 306, endPoint x: 95, endPoint y: 308, distance: 17.0
type input "0.1"
click at [95, 307] on input "range" at bounding box center [94, 306] width 98 height 1
click at [114, 331] on img at bounding box center [113, 333] width 26 height 18
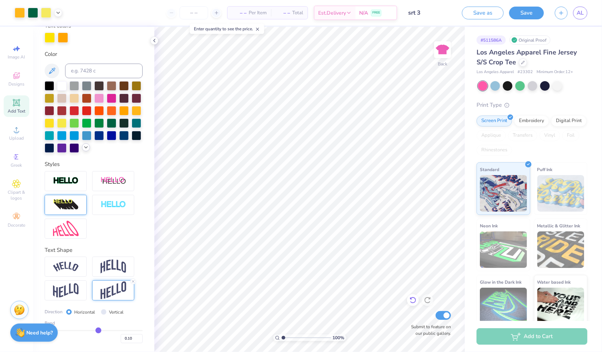
click at [414, 300] on icon at bounding box center [412, 299] width 7 height 7
click at [118, 293] on img at bounding box center [113, 290] width 26 height 18
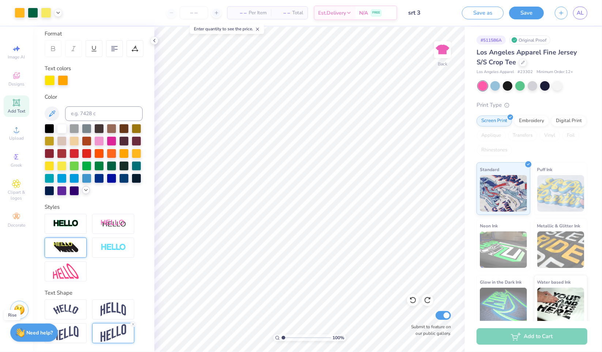
scroll to position [111, 0]
click at [66, 335] on img at bounding box center [66, 333] width 26 height 14
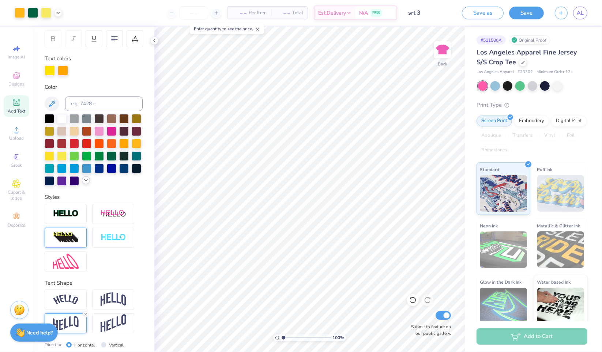
scroll to position [155, 0]
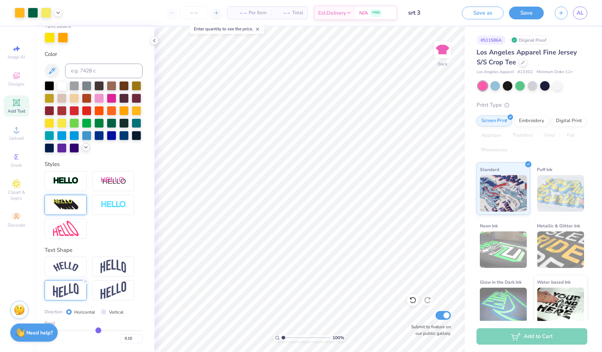
type input "0.13"
type input "0.17"
type input "0.22"
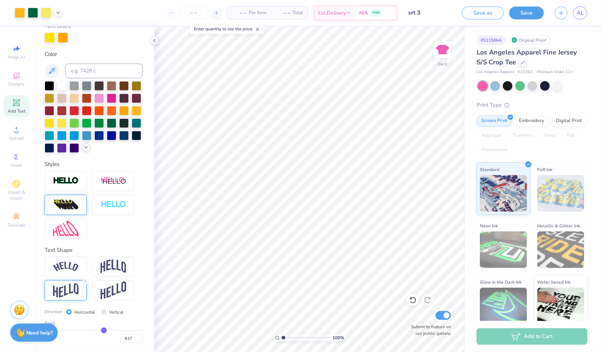
type input "0.22"
type input "0.26"
type input "0.27"
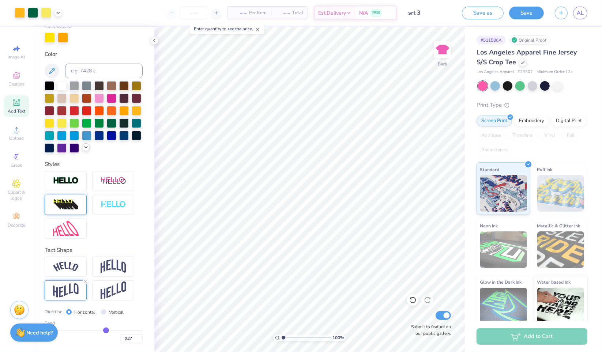
type input "0.3"
type input "0.30"
type input "0.31"
type input "0.33"
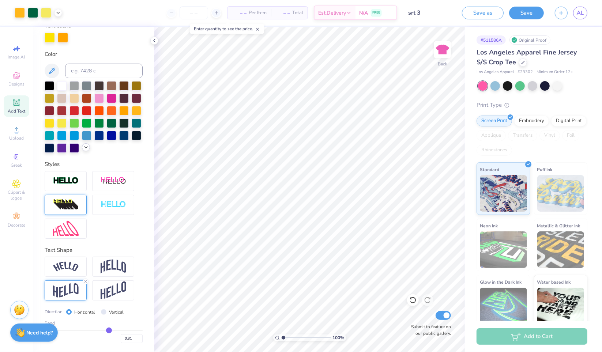
type input "0.33"
type input "0.34"
type input "0.35"
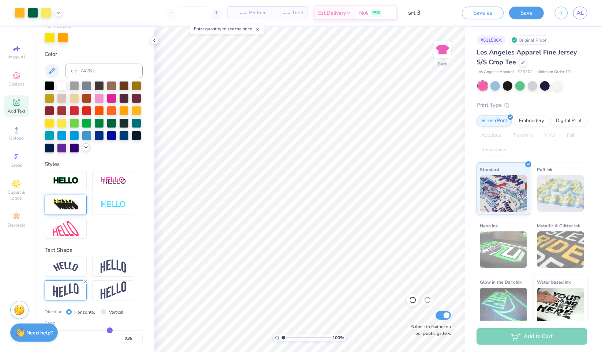
type input "0.36"
type input "0.37"
drag, startPoint x: 95, startPoint y: 329, endPoint x: 106, endPoint y: 332, distance: 11.6
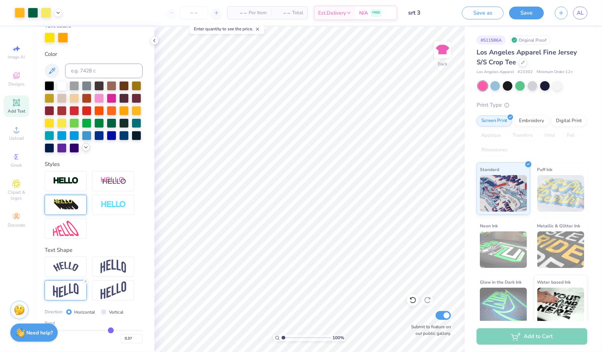
type input "0.36"
click at [106, 331] on input "range" at bounding box center [94, 330] width 98 height 1
type input "0.36"
type input "0.4"
type input "0.40"
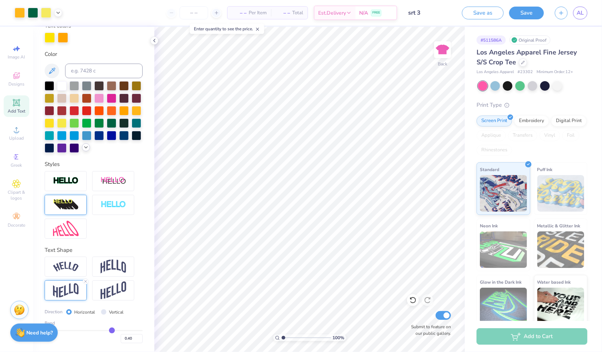
type input "0.44"
type input "0.48"
type input "0.5"
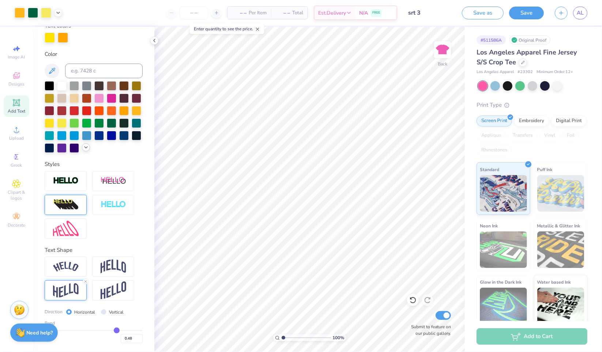
type input "0.50"
type input "0.53"
type input "0.56"
drag, startPoint x: 106, startPoint y: 332, endPoint x: 118, endPoint y: 331, distance: 12.1
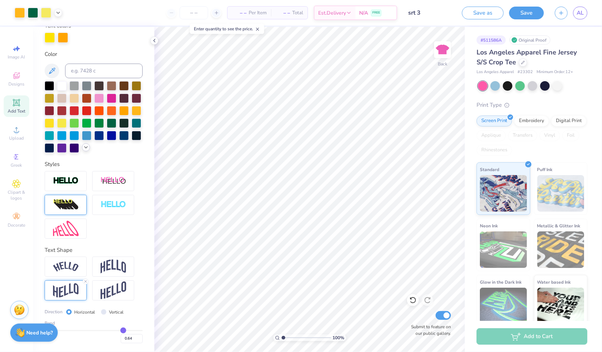
click at [118, 331] on input "range" at bounding box center [94, 330] width 98 height 1
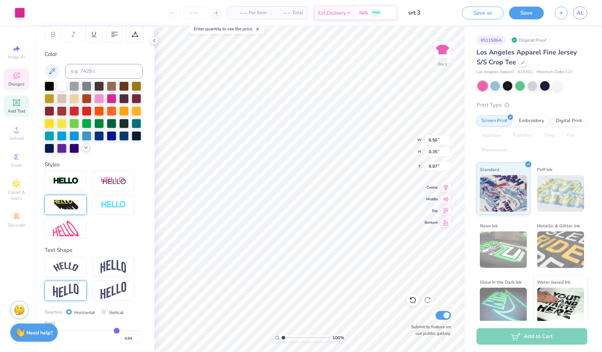
scroll to position [85, 0]
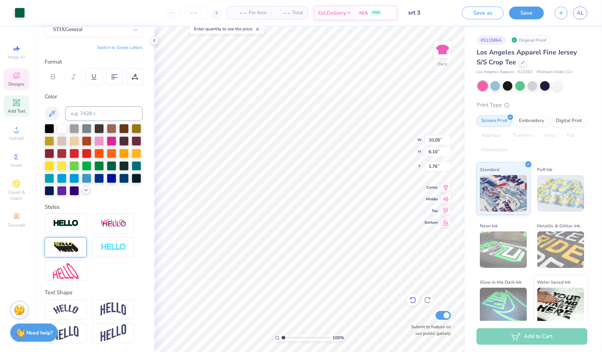
click at [413, 305] on div at bounding box center [413, 300] width 12 height 12
click at [444, 185] on icon at bounding box center [445, 186] width 10 height 9
click at [83, 191] on icon at bounding box center [86, 190] width 6 height 6
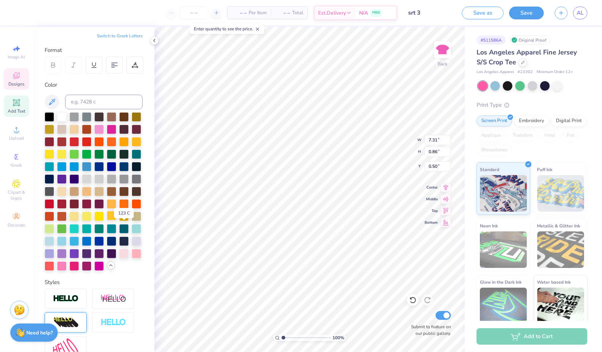
click at [116, 220] on div at bounding box center [112, 216] width 10 height 10
click at [132, 208] on div at bounding box center [137, 203] width 10 height 10
click at [91, 220] on div at bounding box center [87, 216] width 10 height 10
click at [54, 154] on div at bounding box center [50, 154] width 10 height 10
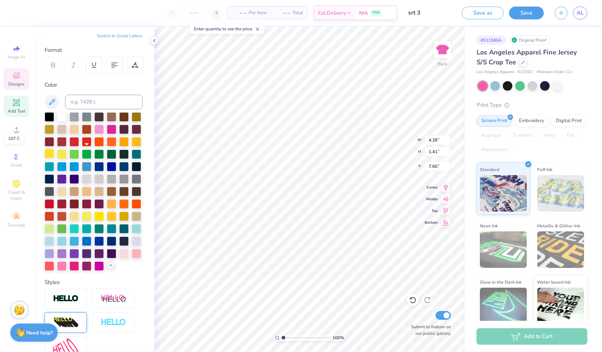
click at [54, 151] on div at bounding box center [50, 154] width 10 height 10
click at [531, 11] on button "Save" at bounding box center [526, 11] width 35 height 13
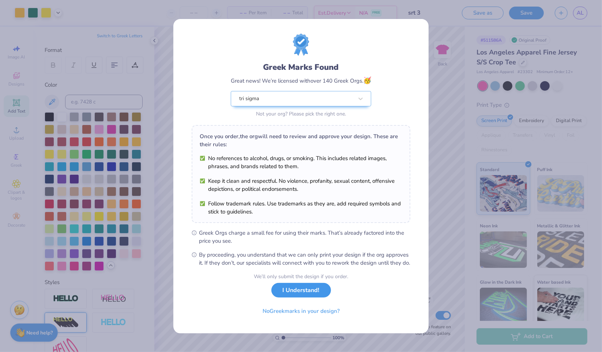
click at [304, 295] on button "I Understand!" at bounding box center [301, 290] width 60 height 15
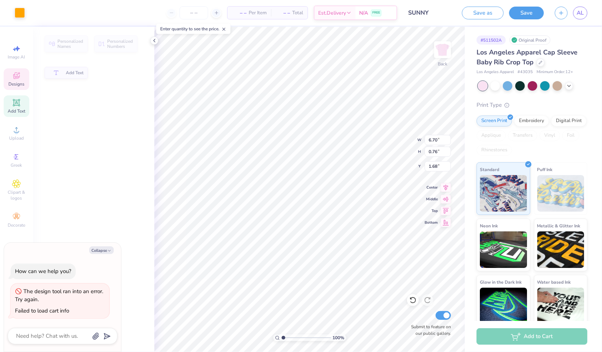
type textarea "x"
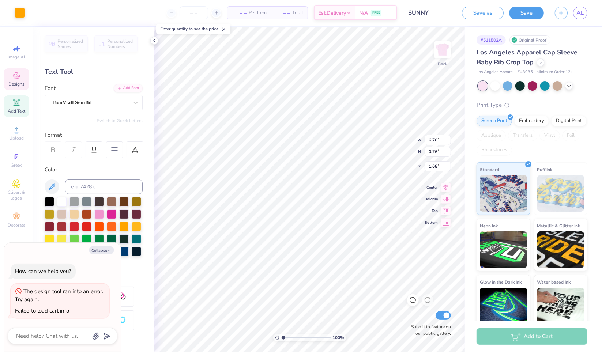
scroll to position [6, 1]
type textarea "AT TRI SIGMA"
type textarea "x"
type input "5.48"
type input "1.33"
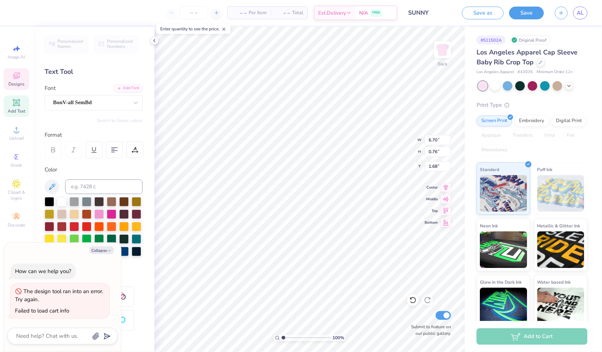
type input "0.50"
type textarea "x"
type textarea "Its always"
type textarea "x"
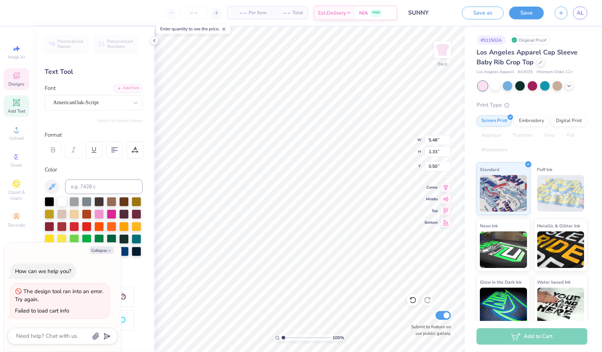
type textarea "Its always s"
type textarea "x"
type textarea "Its always sun"
type textarea "x"
type textarea "Its always sunn"
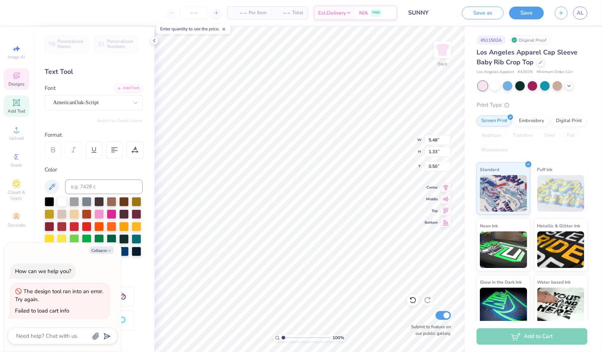
type textarea "x"
type textarea "Its always sunny"
click at [412, 301] on icon at bounding box center [412, 299] width 7 height 7
click at [413, 302] on icon at bounding box center [412, 299] width 7 height 7
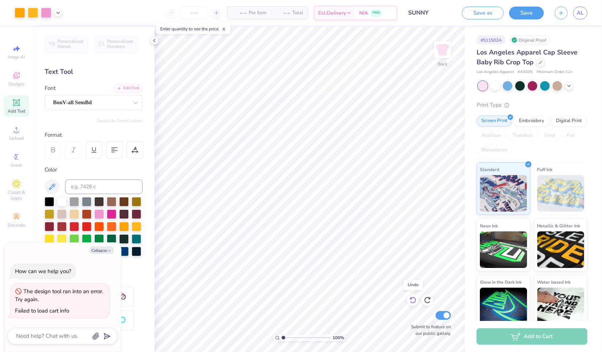
click at [413, 302] on icon at bounding box center [412, 299] width 7 height 7
click at [539, 65] on div at bounding box center [540, 62] width 8 height 8
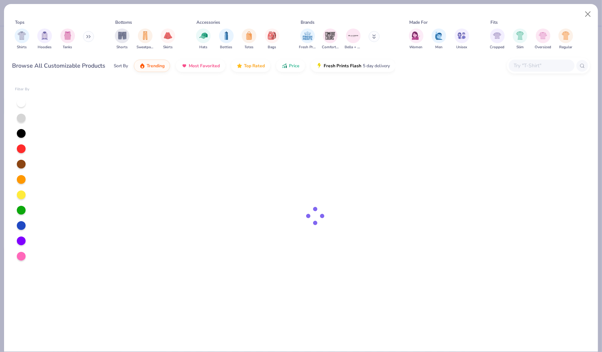
type textarea "x"
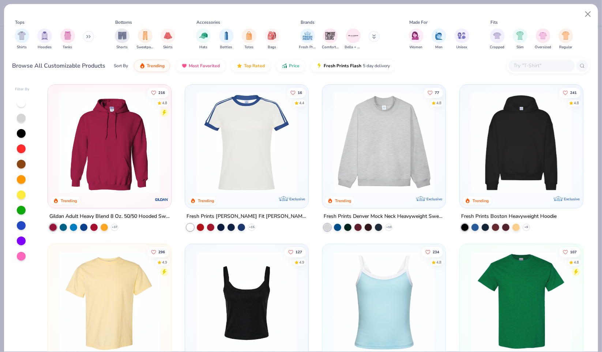
click at [533, 65] on input "text" at bounding box center [541, 65] width 56 height 8
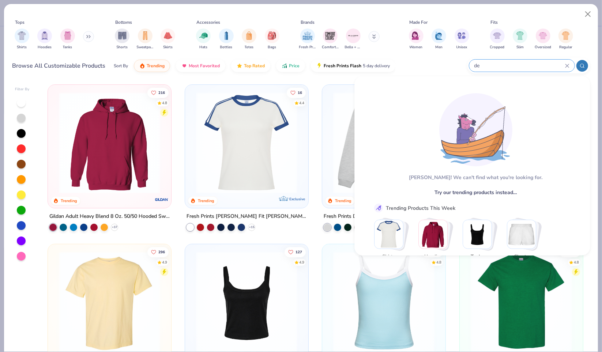
type input "d"
type input "e"
type input "[PERSON_NAME]"
click at [587, 13] on button "Close" at bounding box center [588, 14] width 14 height 14
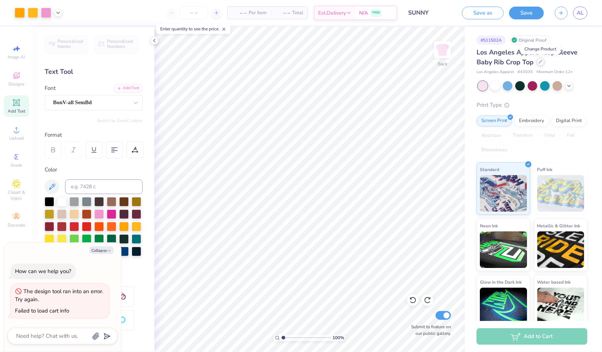
click at [543, 62] on div at bounding box center [540, 62] width 8 height 8
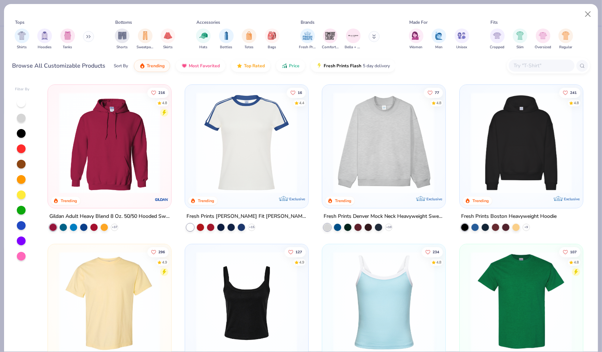
scroll to position [61, 0]
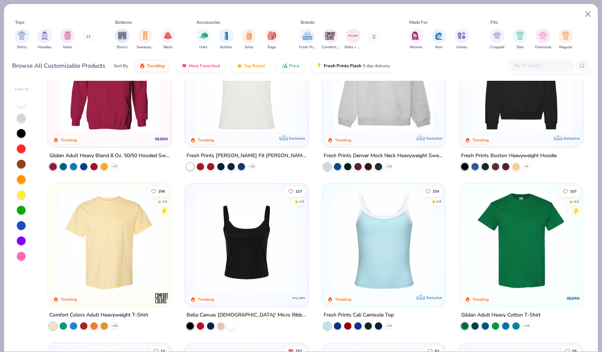
click at [134, 265] on div at bounding box center [1, 241] width 326 height 101
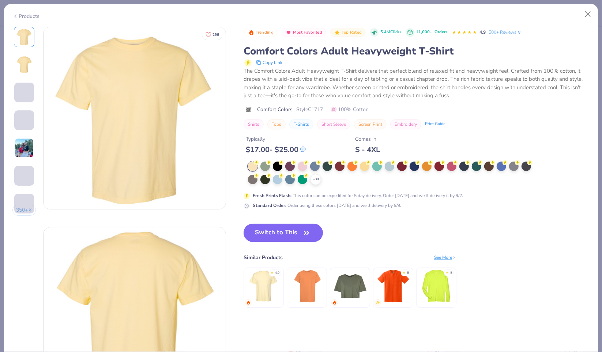
click at [289, 226] on button "Switch to This" at bounding box center [282, 233] width 79 height 18
click at [291, 234] on button "Switch to This" at bounding box center [282, 233] width 79 height 18
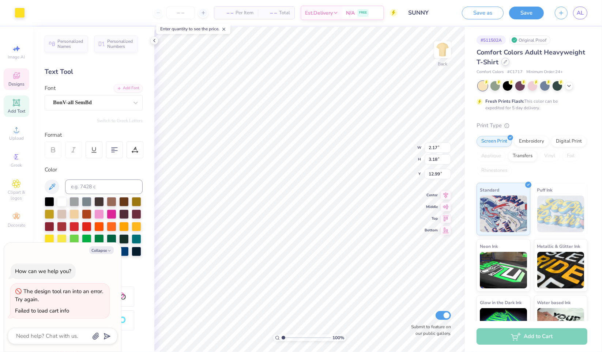
click at [509, 63] on div at bounding box center [505, 62] width 8 height 8
type textarea "x"
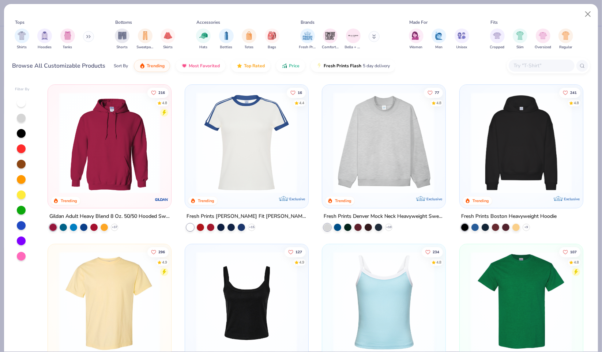
click at [547, 63] on input "text" at bounding box center [541, 65] width 56 height 8
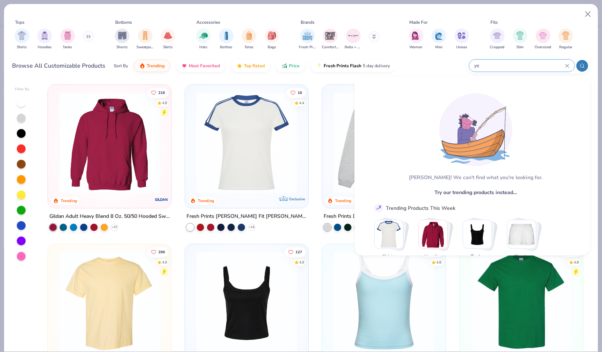
type input "y"
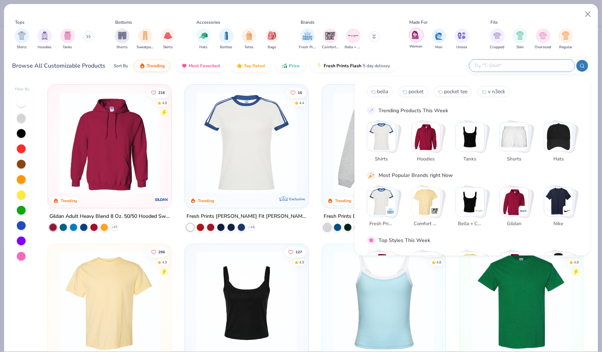
click at [412, 41] on div "filter for Women" at bounding box center [416, 35] width 15 height 15
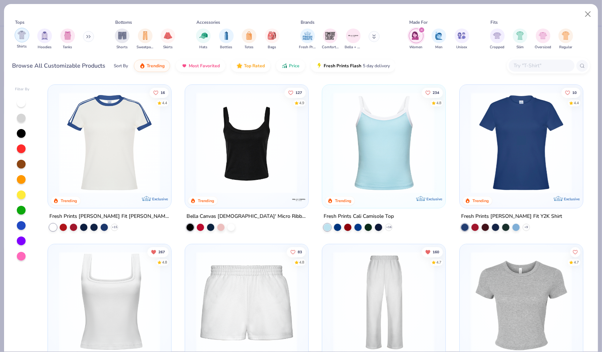
click at [21, 40] on div "filter for Shirts" at bounding box center [22, 35] width 15 height 15
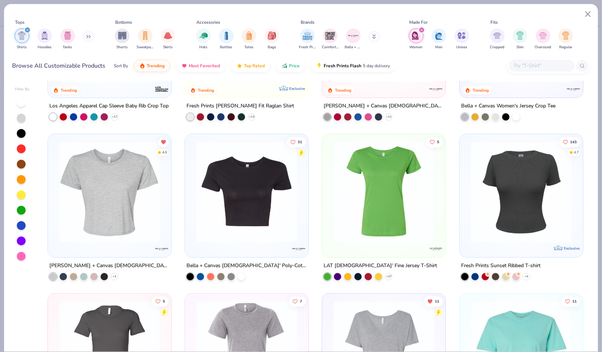
scroll to position [290, 0]
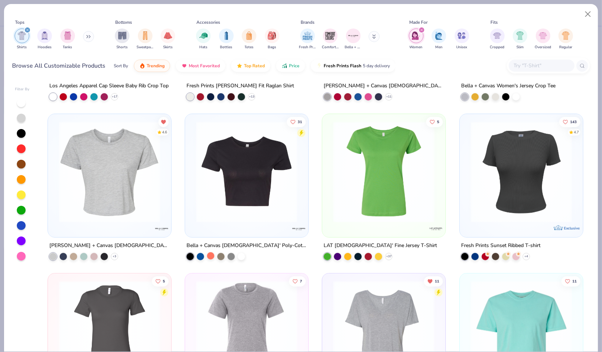
click at [207, 255] on div at bounding box center [210, 255] width 7 height 7
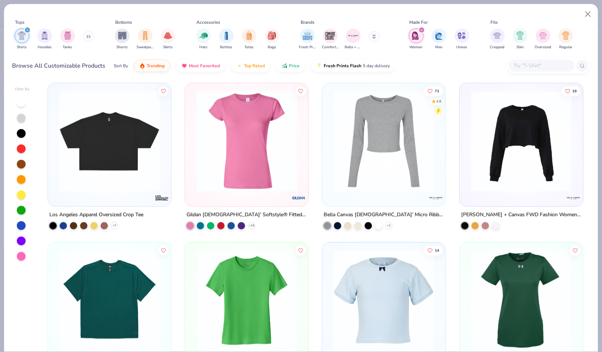
scroll to position [968, 0]
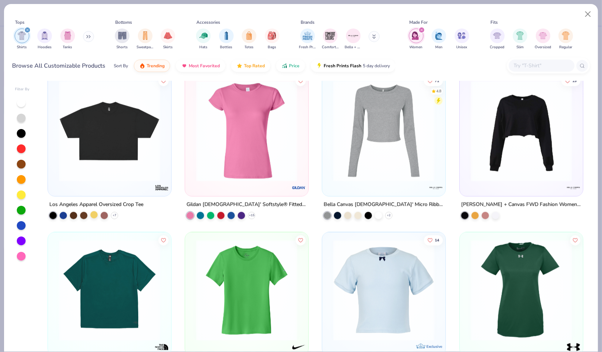
click at [92, 212] on div at bounding box center [93, 214] width 7 height 7
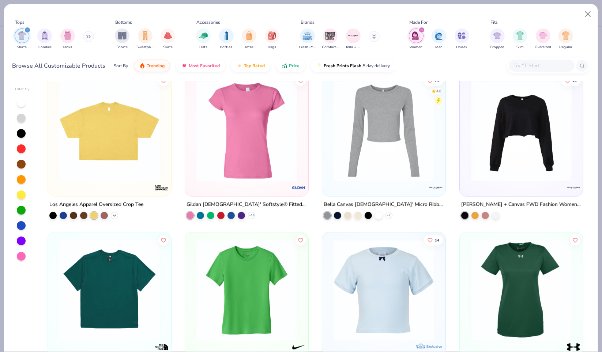
click at [111, 215] on icon at bounding box center [114, 216] width 6 height 6
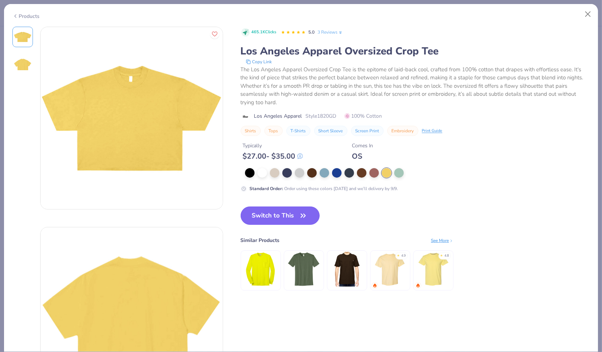
click at [282, 208] on button "Switch to This" at bounding box center [279, 215] width 79 height 18
click at [279, 215] on button "Switch to This" at bounding box center [279, 215] width 79 height 18
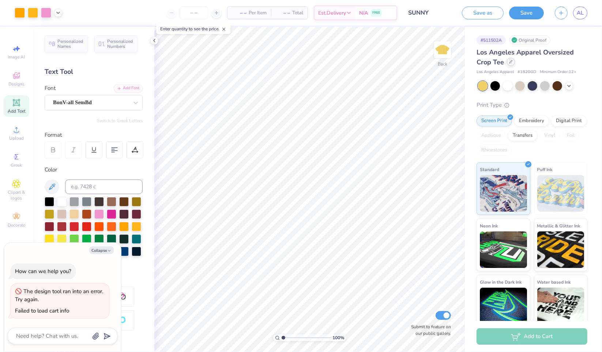
click at [509, 60] on icon at bounding box center [511, 62] width 4 height 4
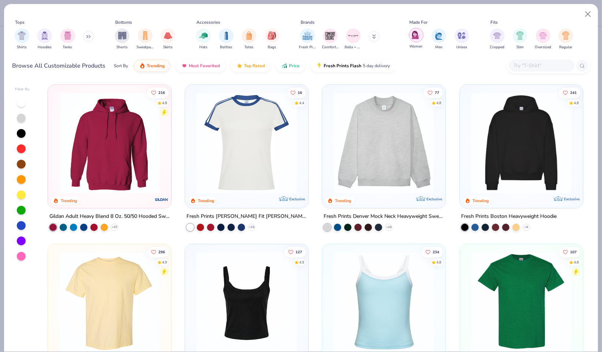
click at [416, 37] on img "filter for Women" at bounding box center [416, 35] width 8 height 8
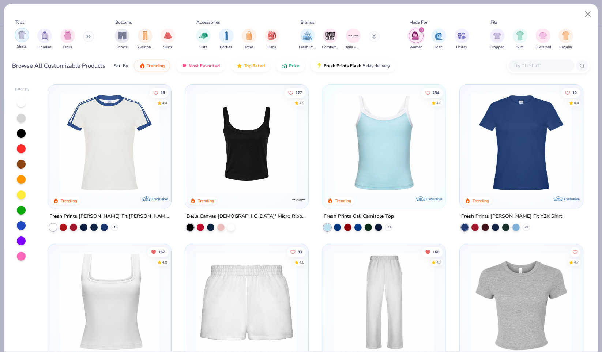
click at [24, 35] on img "filter for Shirts" at bounding box center [22, 35] width 8 height 8
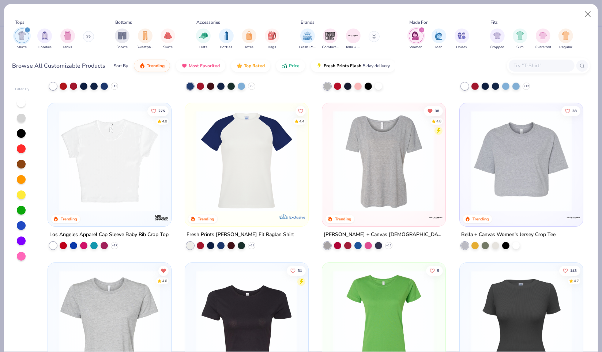
scroll to position [142, 0]
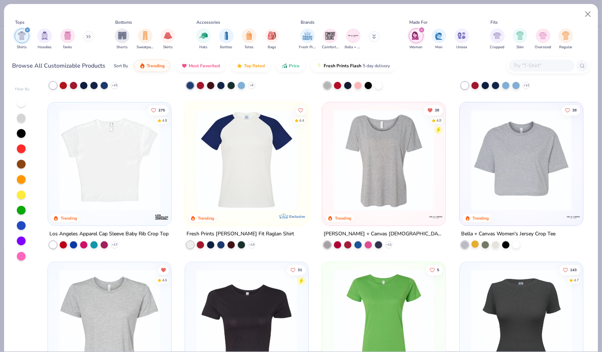
click at [471, 240] on div at bounding box center [474, 243] width 7 height 7
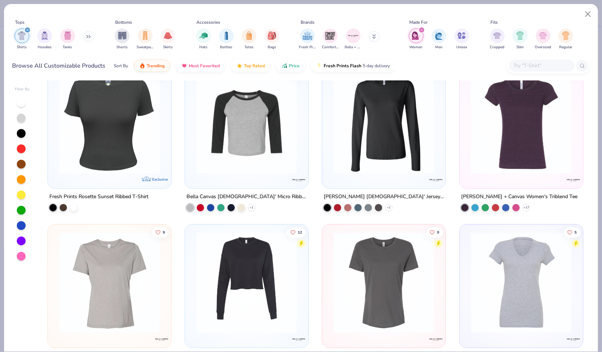
scroll to position [1625, 0]
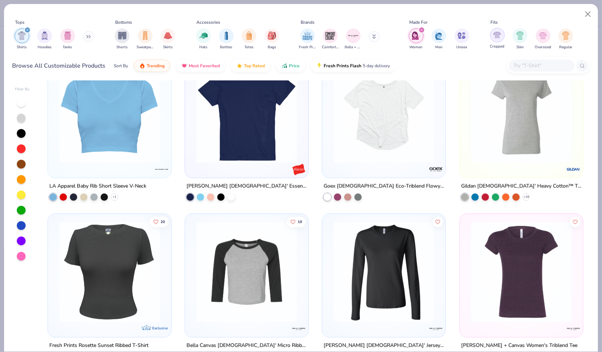
click at [493, 40] on div "filter for Cropped" at bounding box center [497, 35] width 15 height 15
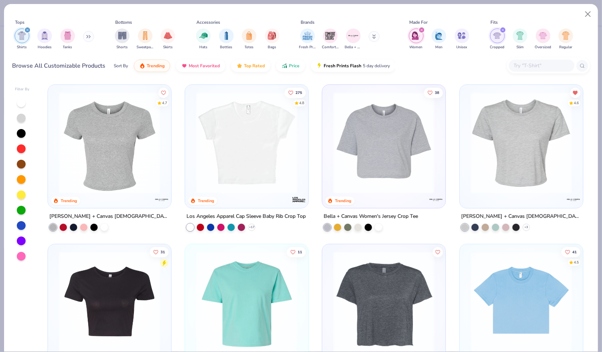
click at [497, 33] on img "filter for Cropped" at bounding box center [497, 35] width 8 height 8
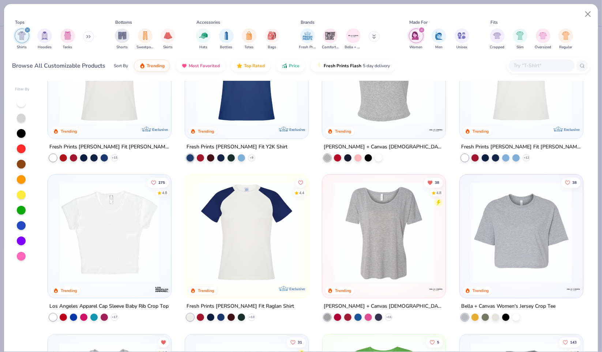
scroll to position [69, 0]
click at [471, 313] on div at bounding box center [474, 316] width 7 height 7
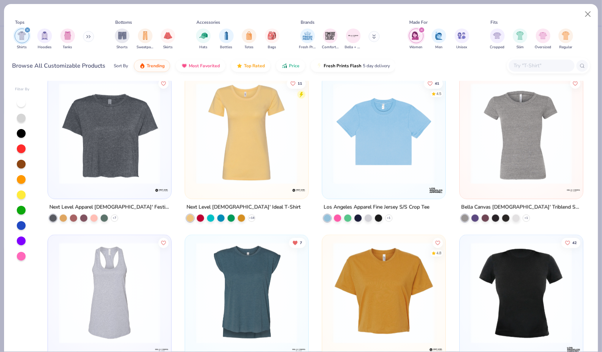
scroll to position [649, 0]
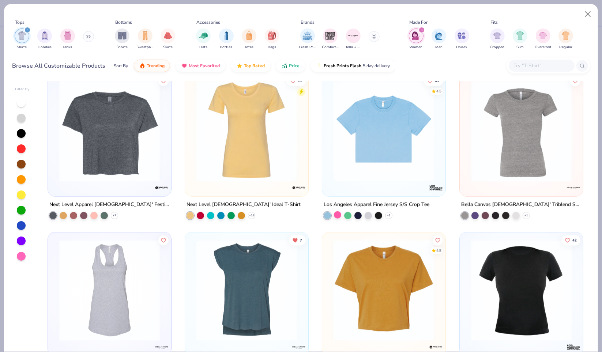
click at [335, 213] on div at bounding box center [337, 214] width 7 height 7
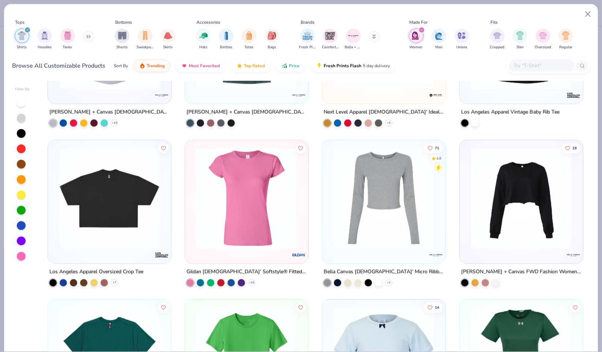
scroll to position [955, 0]
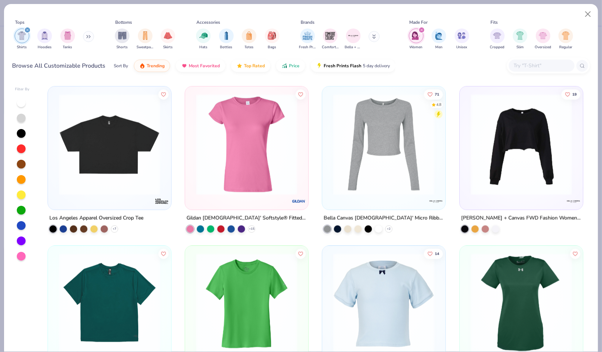
click at [136, 172] on img at bounding box center [109, 144] width 109 height 101
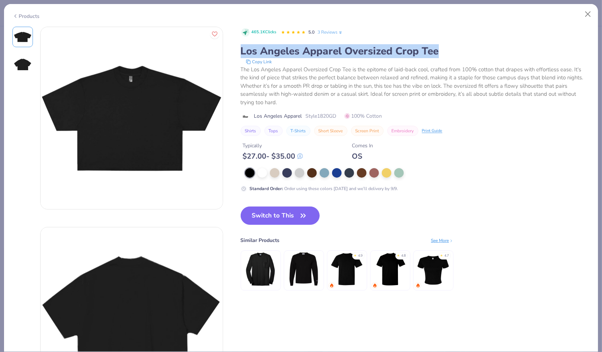
drag, startPoint x: 243, startPoint y: 52, endPoint x: 472, endPoint y: 49, distance: 229.5
click at [472, 49] on div "Los Angeles Apparel Oversized Crop Tee" at bounding box center [414, 51] width 349 height 14
copy div "Los Angeles Apparel Oversized Crop Tee"
click at [588, 14] on button "Close" at bounding box center [588, 14] width 14 height 14
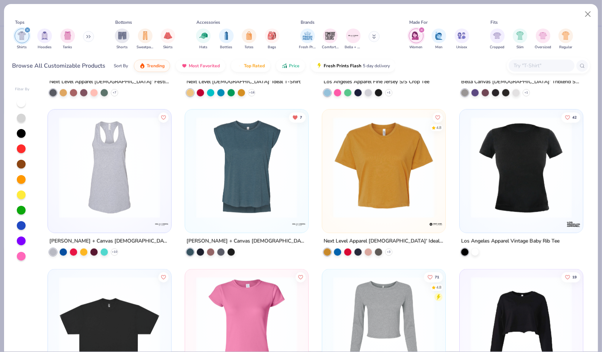
scroll to position [773, 0]
click at [387, 251] on polyline at bounding box center [388, 251] width 3 height 1
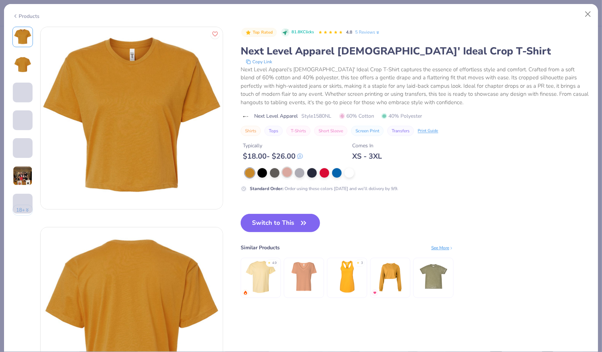
click at [284, 173] on div at bounding box center [287, 172] width 10 height 10
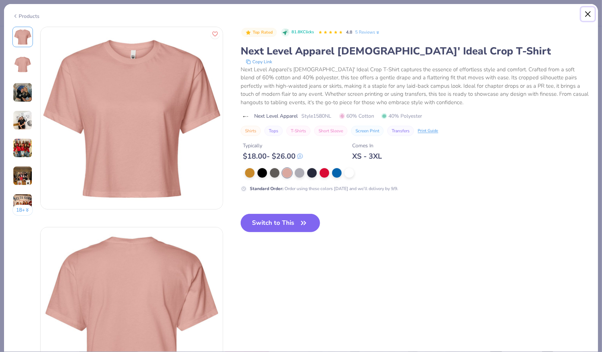
click at [585, 14] on button "Close" at bounding box center [588, 14] width 14 height 14
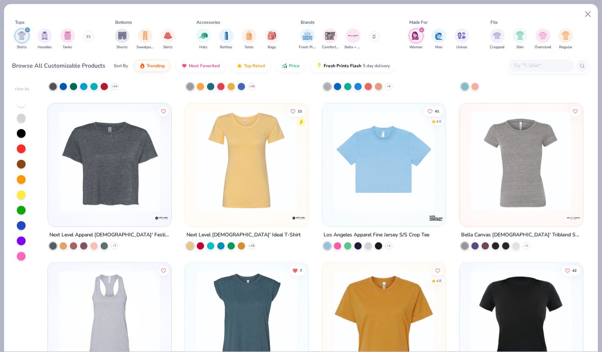
scroll to position [619, 0]
click at [386, 246] on icon at bounding box center [389, 246] width 6 height 6
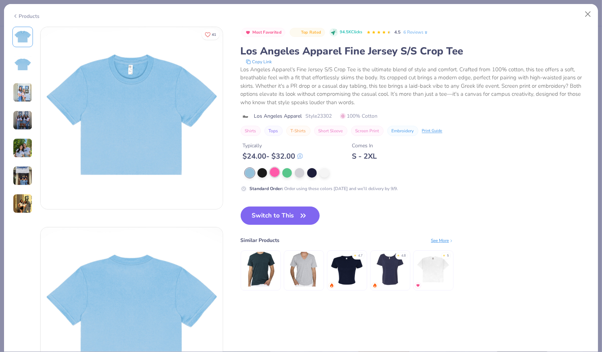
click at [273, 168] on div at bounding box center [275, 172] width 10 height 10
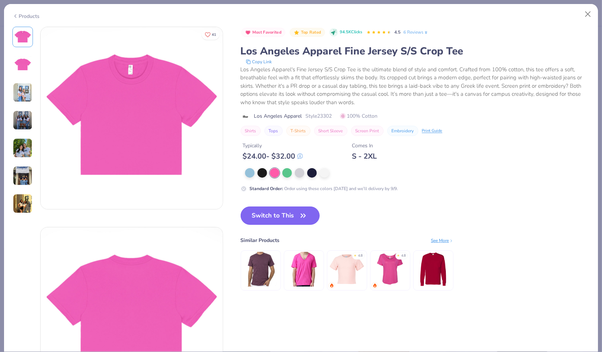
click at [276, 213] on button "Switch to This" at bounding box center [279, 215] width 79 height 18
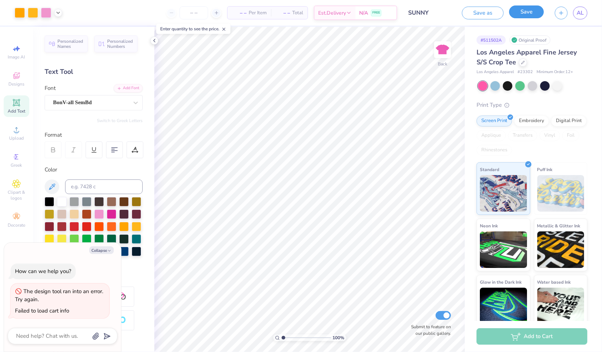
click at [531, 10] on button "Save" at bounding box center [526, 11] width 35 height 13
click at [425, 14] on input "SUNNY" at bounding box center [405, 12] width 72 height 15
click at [396, 15] on input "SUNNY" at bounding box center [405, 12] width 72 height 15
click at [401, 12] on input "SUNNY" at bounding box center [405, 12] width 72 height 15
click at [393, 12] on input "SUNNY" at bounding box center [405, 12] width 72 height 15
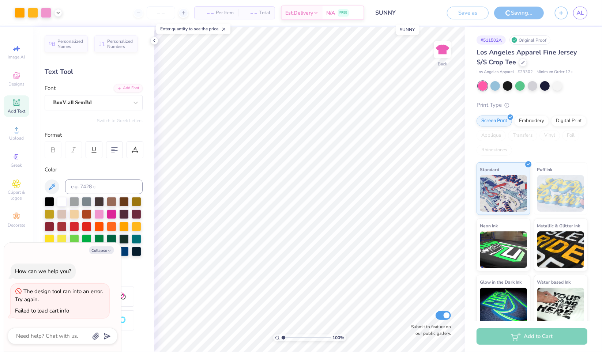
click at [393, 12] on input "SUNNY" at bounding box center [405, 12] width 72 height 15
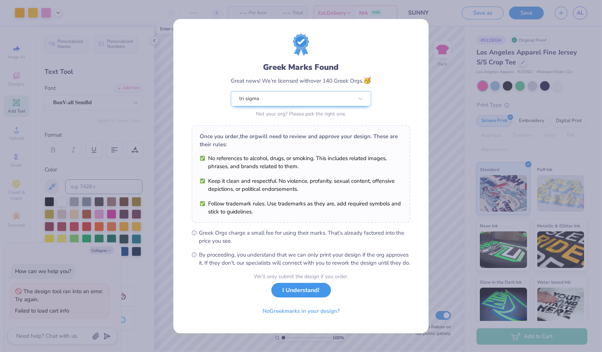
click at [295, 296] on button "I Understand!" at bounding box center [301, 290] width 60 height 15
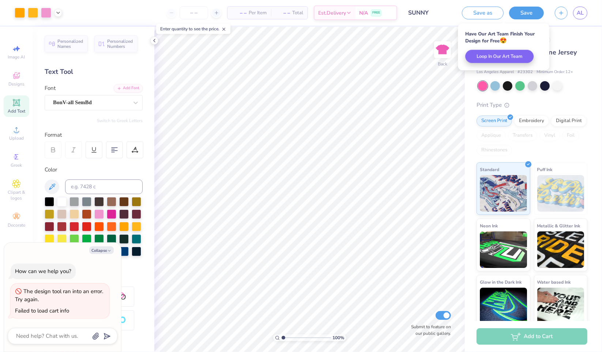
type textarea "x"
